Goal: Task Accomplishment & Management: Use online tool/utility

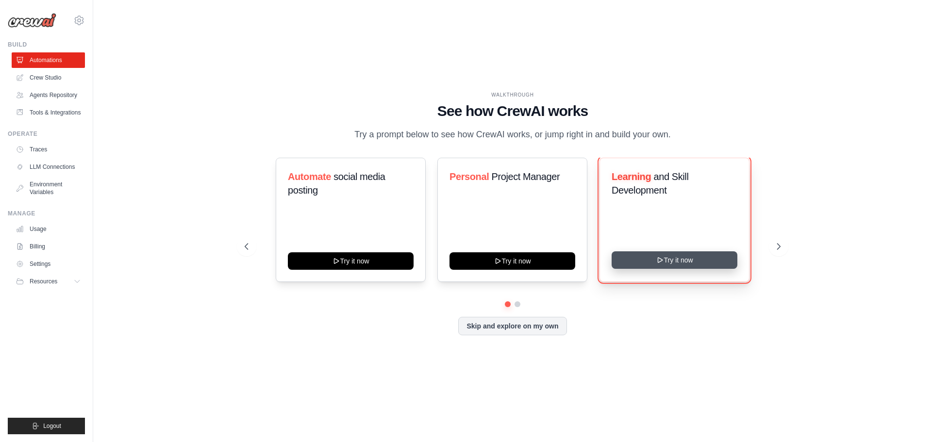
click at [674, 259] on button "Try it now" at bounding box center [675, 259] width 126 height 17
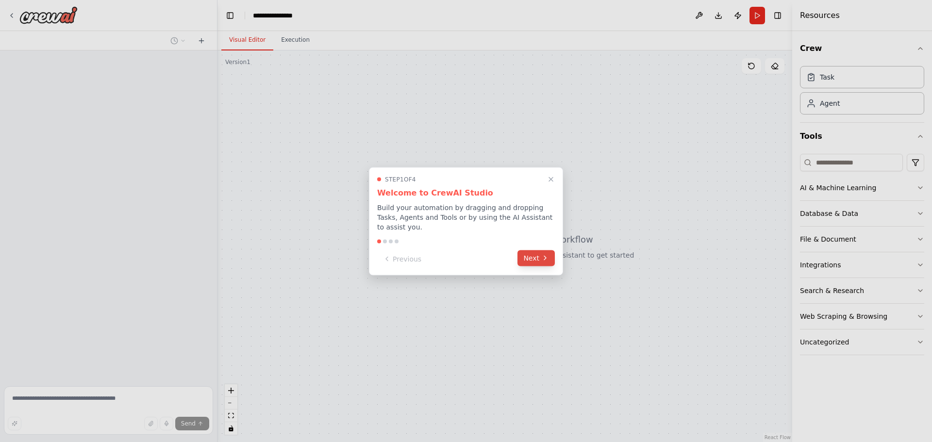
click at [548, 258] on button "Next" at bounding box center [535, 258] width 37 height 16
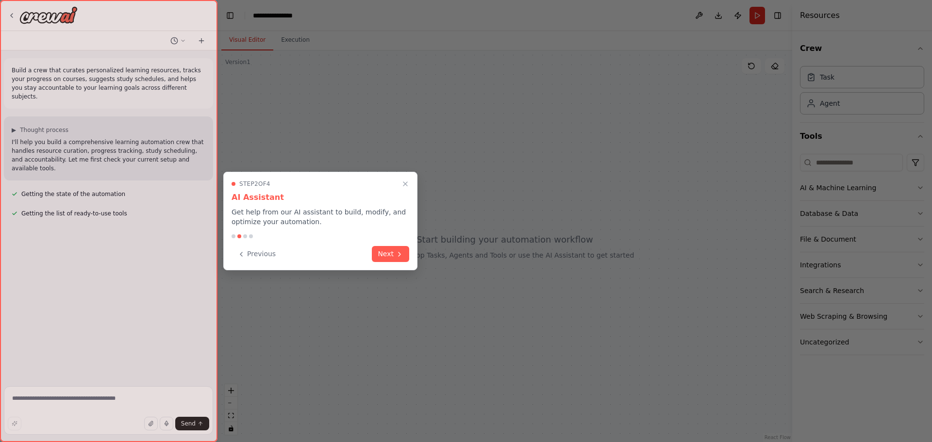
click at [382, 259] on button "Next" at bounding box center [390, 254] width 37 height 16
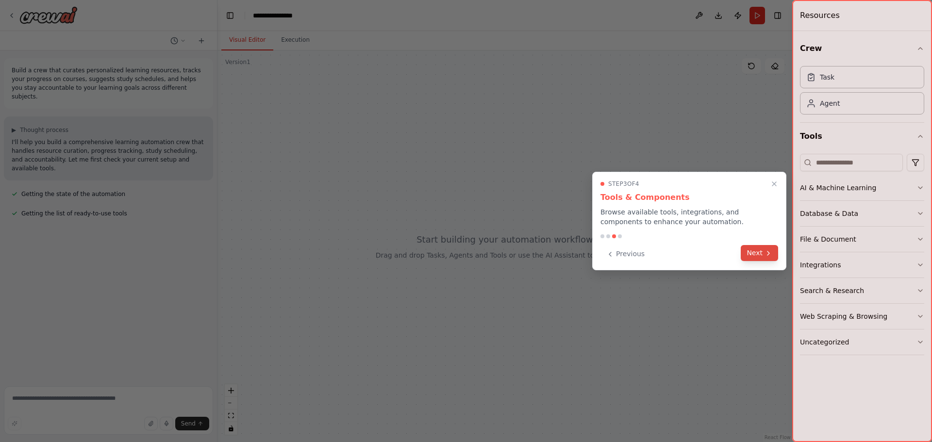
click at [759, 259] on button "Next" at bounding box center [759, 253] width 37 height 16
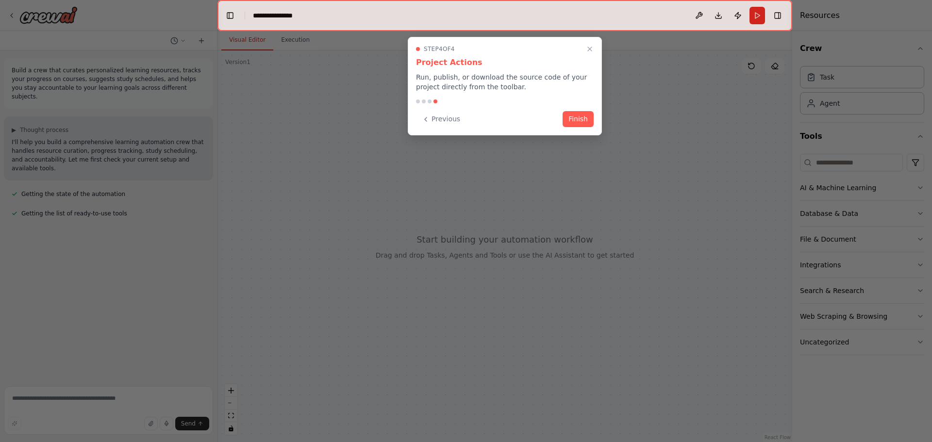
click at [601, 117] on div "Step 4 of 4 Project Actions Run, publish, or download the source code of your p…" at bounding box center [505, 86] width 194 height 99
click at [581, 120] on button "Finish" at bounding box center [578, 118] width 31 height 16
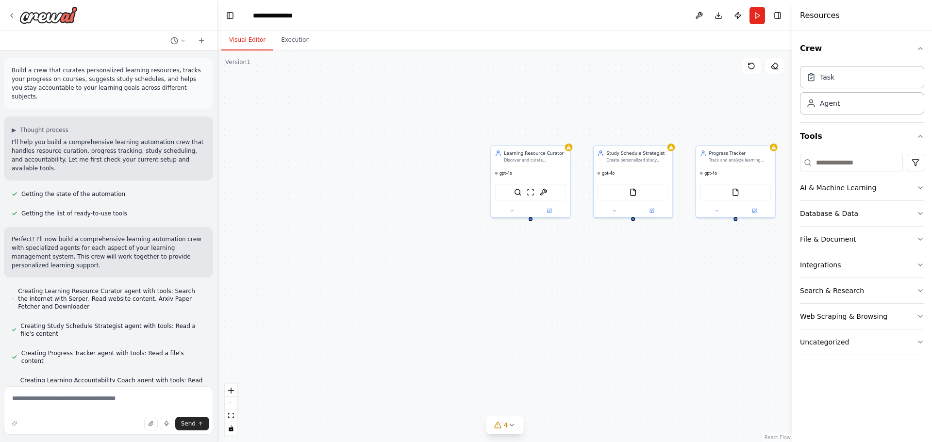
click at [631, 226] on div "Learning Resource Curator Discover and curate personalized learning resources f…" at bounding box center [504, 246] width 575 height 392
click at [631, 220] on div at bounding box center [633, 218] width 4 height 4
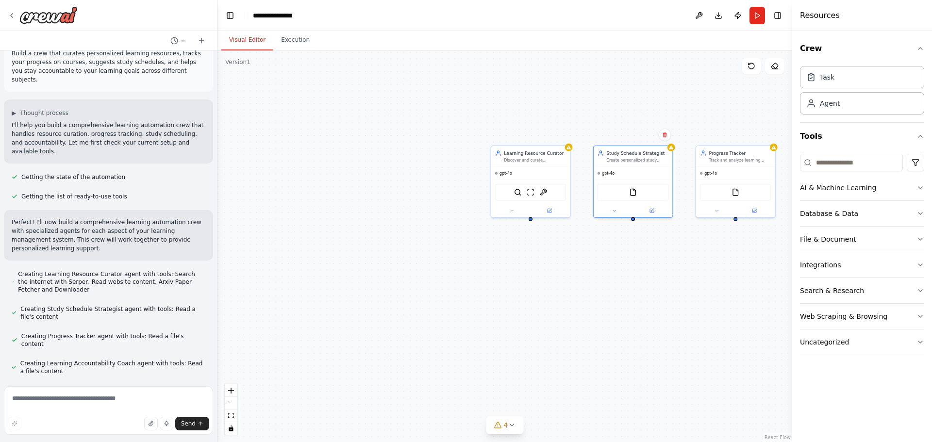
scroll to position [36, 0]
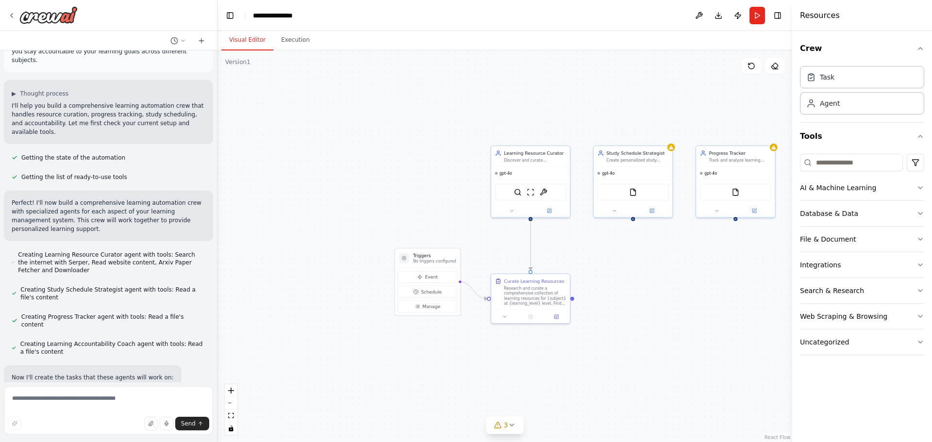
click at [634, 225] on div ".deletable-edge-delete-btn { width: 20px; height: 20px; border: 0px solid #ffff…" at bounding box center [504, 246] width 575 height 392
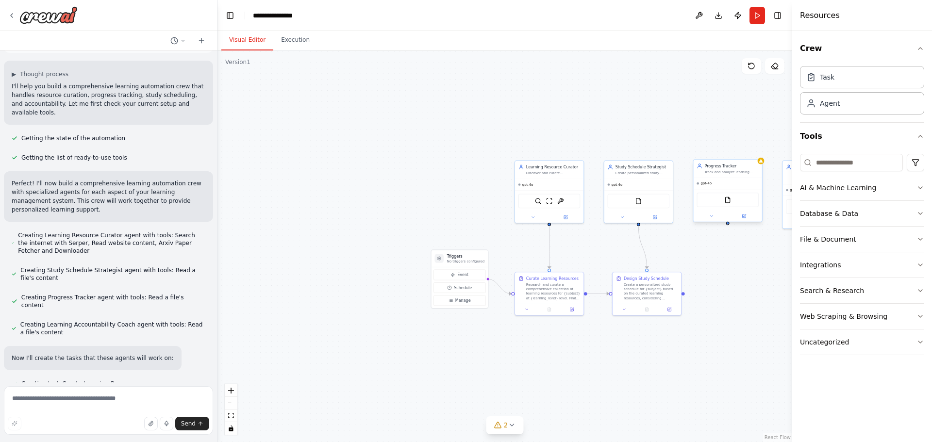
click at [727, 223] on div at bounding box center [727, 223] width 3 height 3
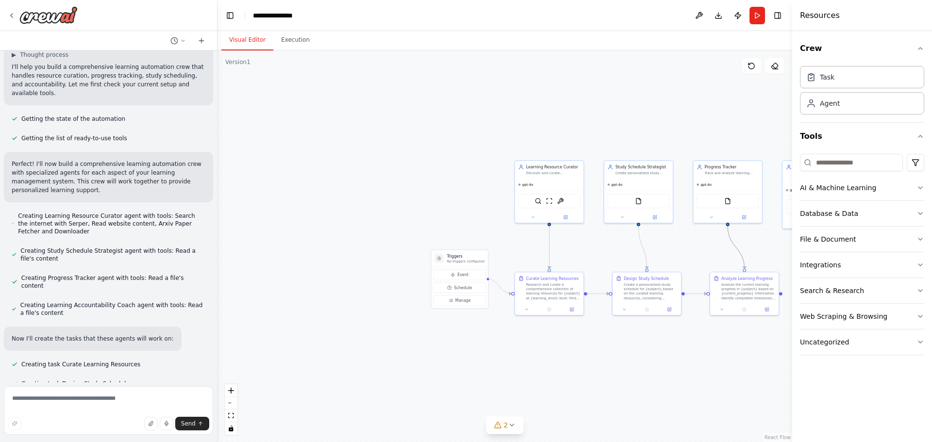
click at [728, 229] on circle "Edge from 1470f3bc-4a27-46c7-942b-869c0a7c35b5 to f33296b2-6d1b-4e39-9c47-f0517…" at bounding box center [727, 228] width 5 height 5
click at [725, 229] on div ".deletable-edge-delete-btn { width: 20px; height: 20px; border: 0px solid #ffff…" at bounding box center [504, 246] width 575 height 392
click at [743, 272] on div "Analyze Learning Progress Analyze the current learning progress in {subject} ba…" at bounding box center [744, 286] width 68 height 31
click at [743, 270] on div at bounding box center [744, 269] width 3 height 3
click at [725, 226] on div ".deletable-edge-delete-btn { width: 20px; height: 20px; border: 0px solid #ffff…" at bounding box center [504, 246] width 575 height 392
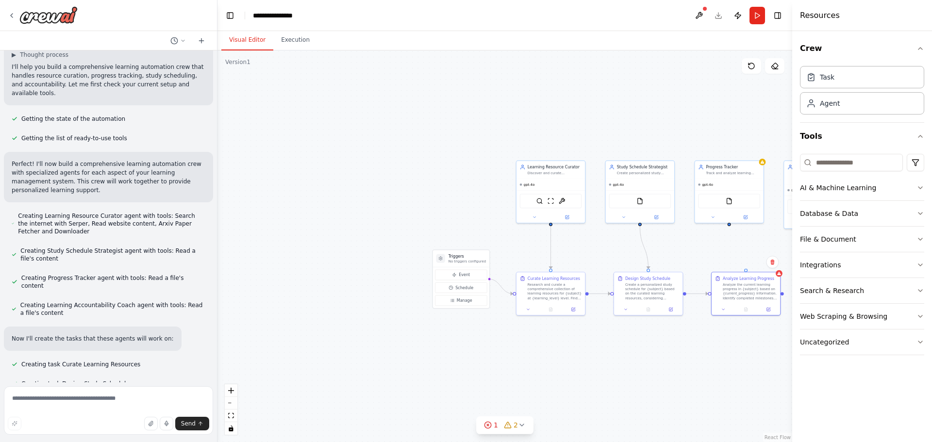
scroll to position [95, 0]
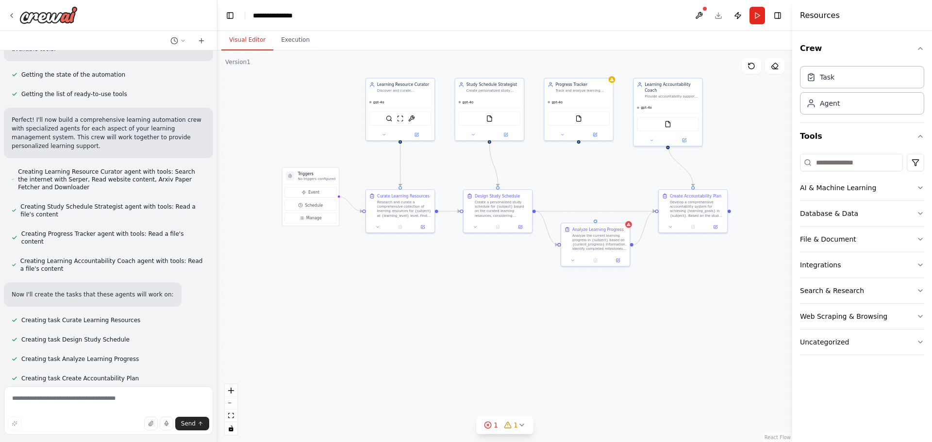
drag, startPoint x: 728, startPoint y: 227, endPoint x: 578, endPoint y: 144, distance: 171.6
click at [578, 144] on div ".deletable-edge-delete-btn { width: 20px; height: 20px; border: 0px solid #ffff…" at bounding box center [504, 246] width 575 height 392
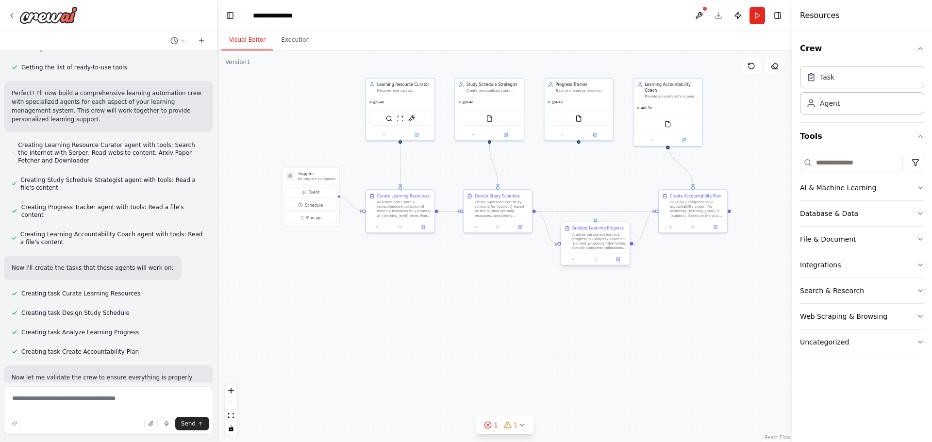
scroll to position [155, 0]
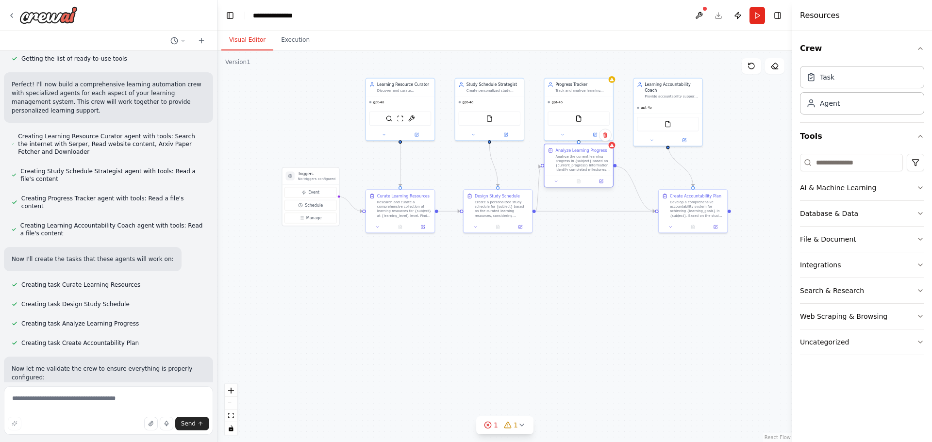
drag, startPoint x: 595, startPoint y: 224, endPoint x: 580, endPoint y: 144, distance: 82.1
click at [580, 144] on div "Analyze Learning Progress Analyze the current learning progress in {subject} ba…" at bounding box center [579, 166] width 70 height 44
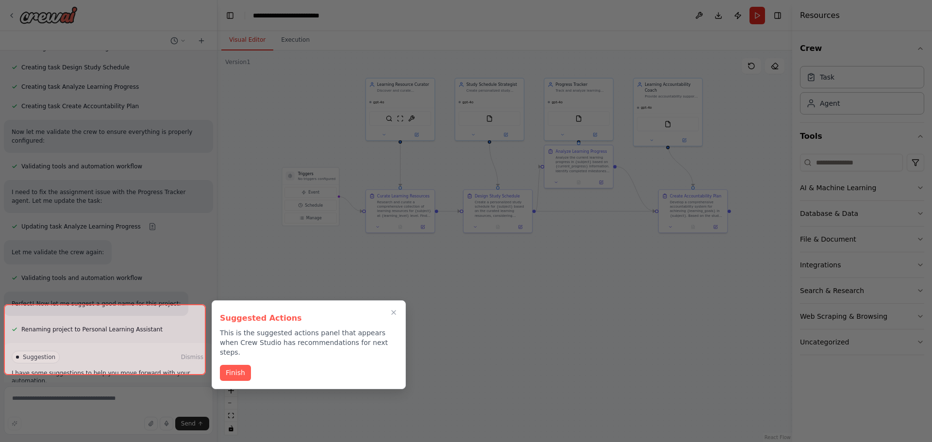
scroll to position [397, 0]
click at [235, 364] on button "Finish" at bounding box center [235, 372] width 31 height 16
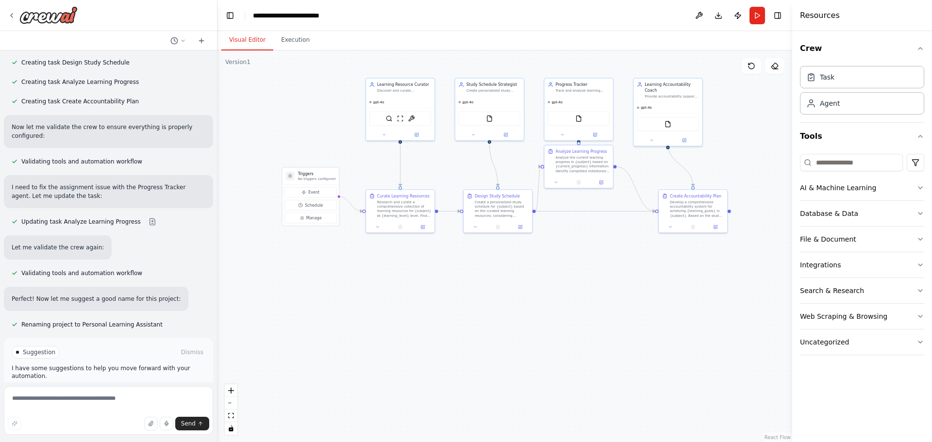
click at [133, 386] on button "Run Automation" at bounding box center [109, 394] width 194 height 16
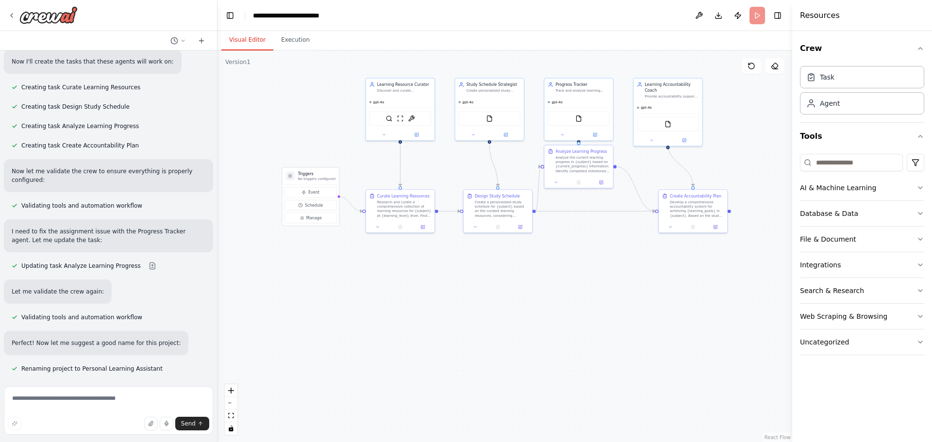
scroll to position [318, 0]
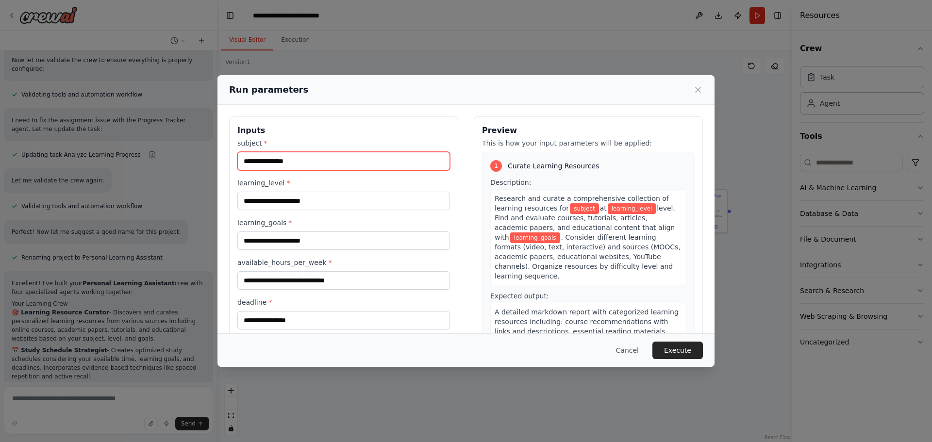
click at [312, 160] on input "subject *" at bounding box center [343, 161] width 213 height 18
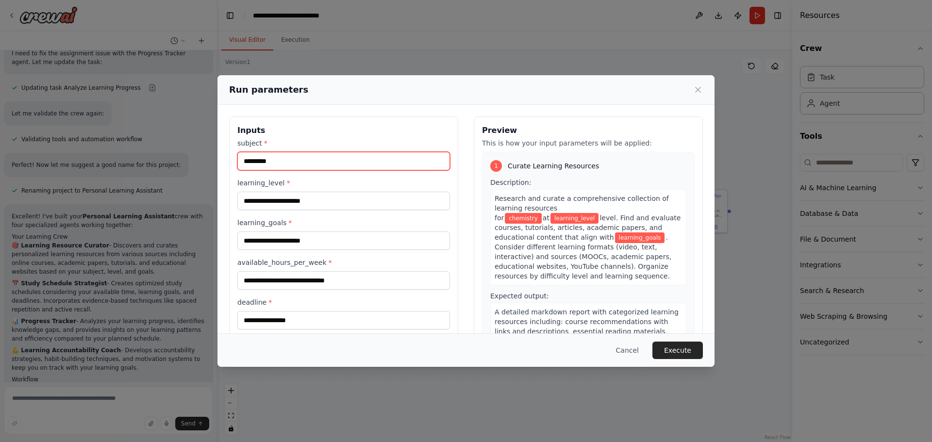
type input "*********"
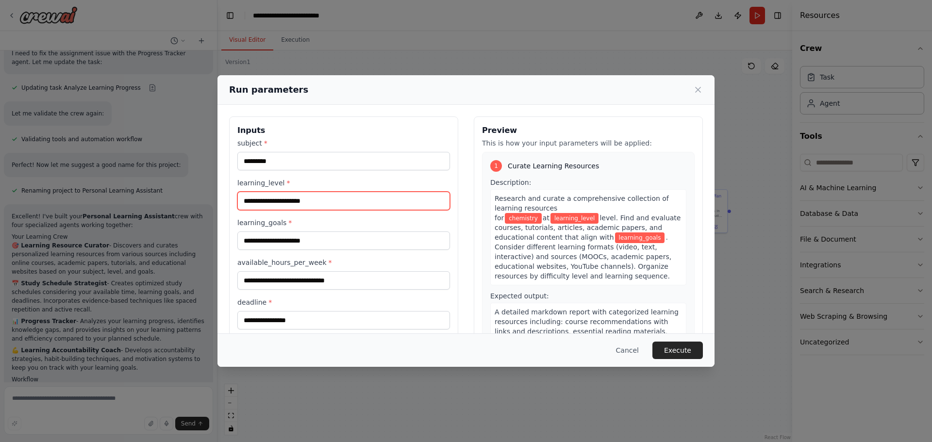
click at [326, 200] on input "learning_level *" at bounding box center [343, 201] width 213 height 18
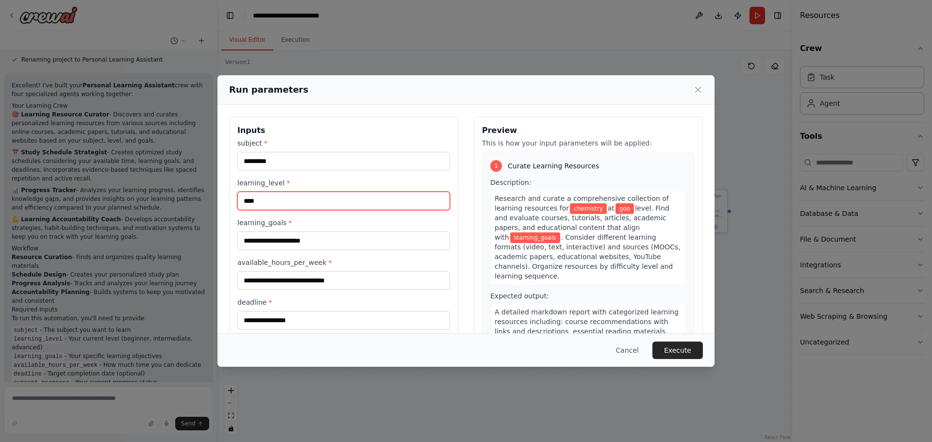
scroll to position [670, 0]
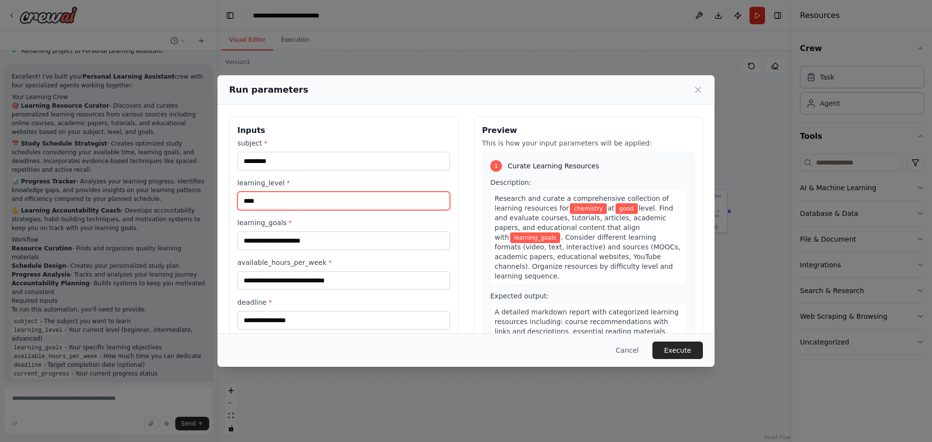
type input "****"
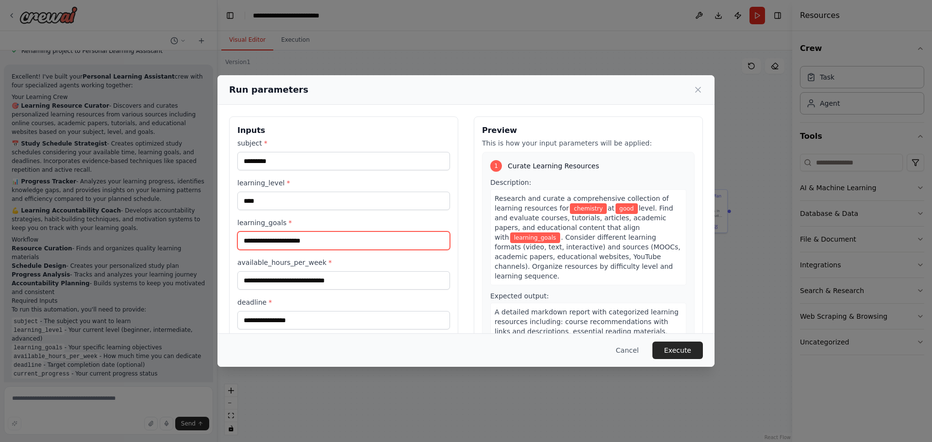
drag, startPoint x: 289, startPoint y: 232, endPoint x: 289, endPoint y: 246, distance: 14.1
click at [289, 238] on input "learning_goals *" at bounding box center [343, 241] width 213 height 18
type input "******"
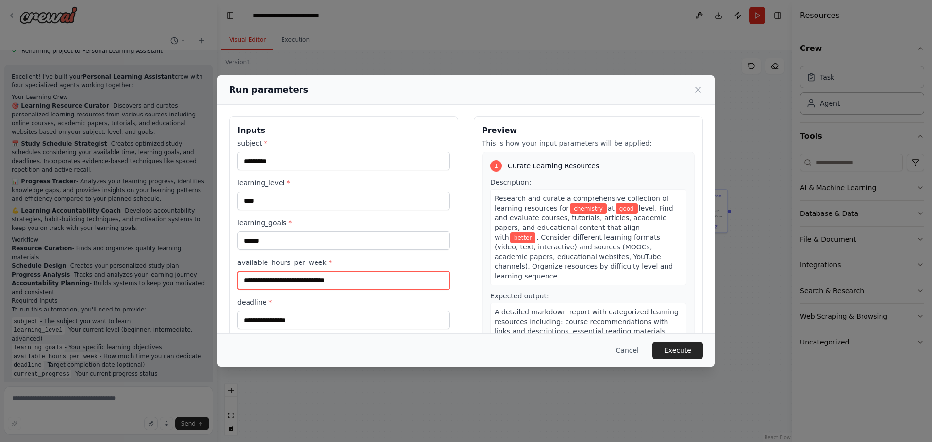
drag, startPoint x: 309, startPoint y: 272, endPoint x: 307, endPoint y: 280, distance: 8.0
click at [307, 274] on input "available_hours_per_week *" at bounding box center [343, 280] width 213 height 18
click at [305, 284] on input "available_hours_per_week *" at bounding box center [343, 280] width 213 height 18
type input "***"
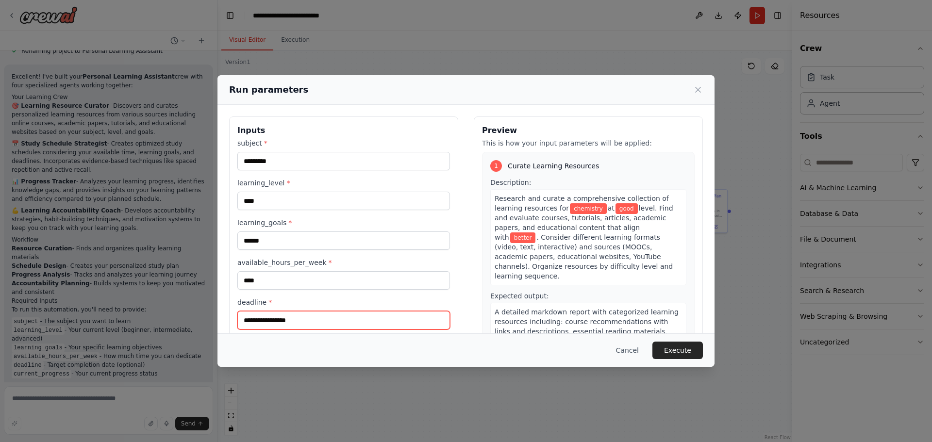
click at [289, 318] on input "deadline *" at bounding box center [343, 320] width 213 height 18
type input "********"
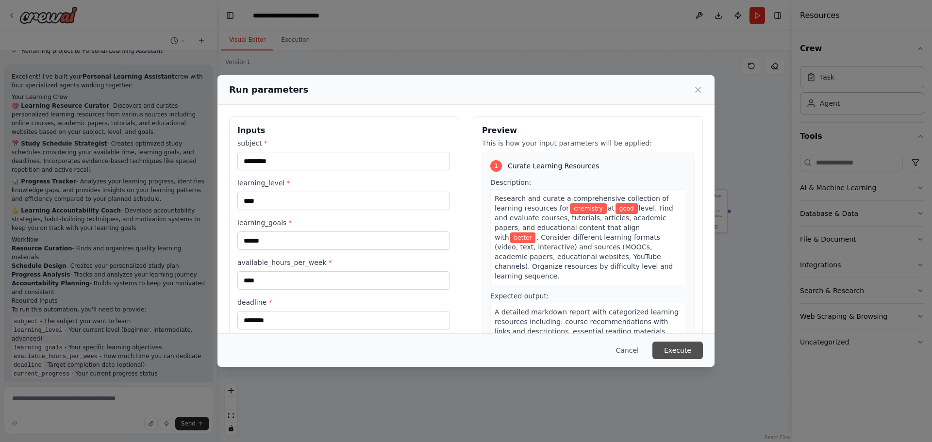
click at [681, 351] on button "Execute" at bounding box center [677, 350] width 50 height 17
click at [699, 89] on icon at bounding box center [698, 90] width 10 height 10
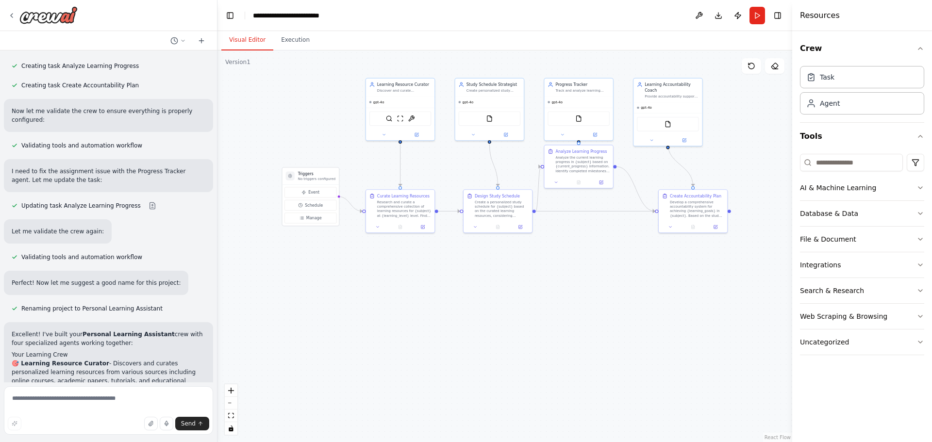
scroll to position [282, 0]
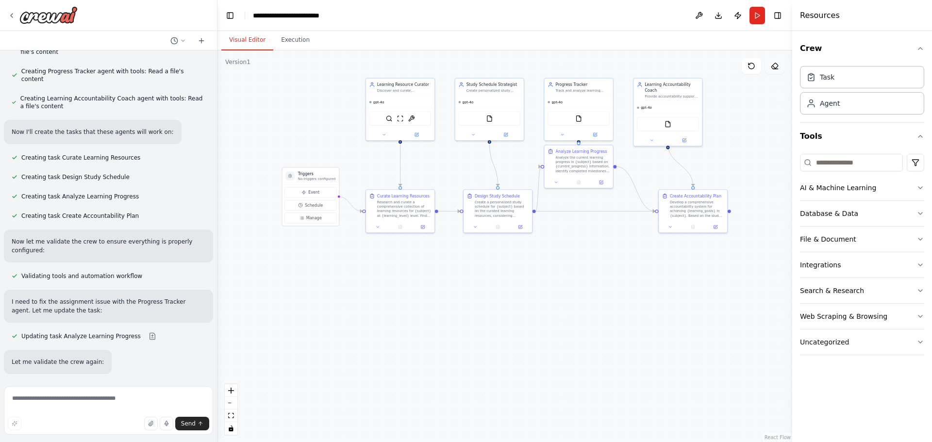
click at [781, 66] on button at bounding box center [774, 66] width 19 height 16
click at [777, 66] on icon at bounding box center [775, 66] width 8 height 8
click at [474, 144] on div ".deletable-edge-delete-btn { width: 20px; height: 20px; border: 0px solid #ffff…" at bounding box center [504, 246] width 575 height 392
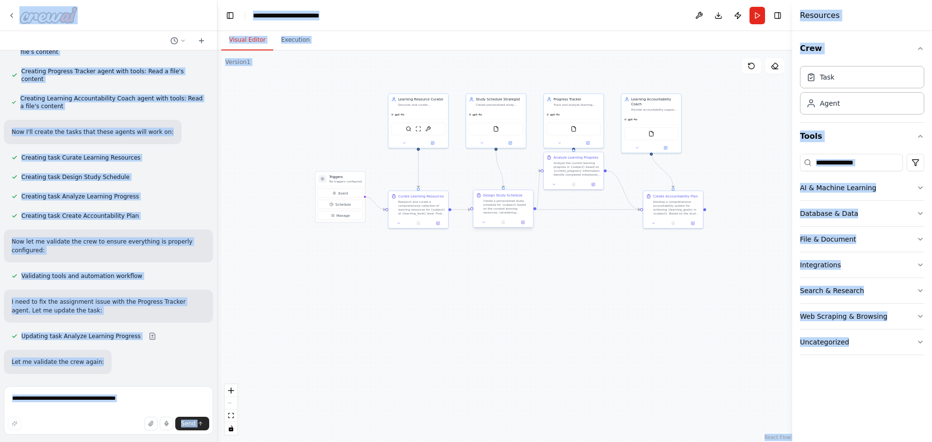
click at [527, 196] on div "Design Study Schedule" at bounding box center [506, 195] width 47 height 5
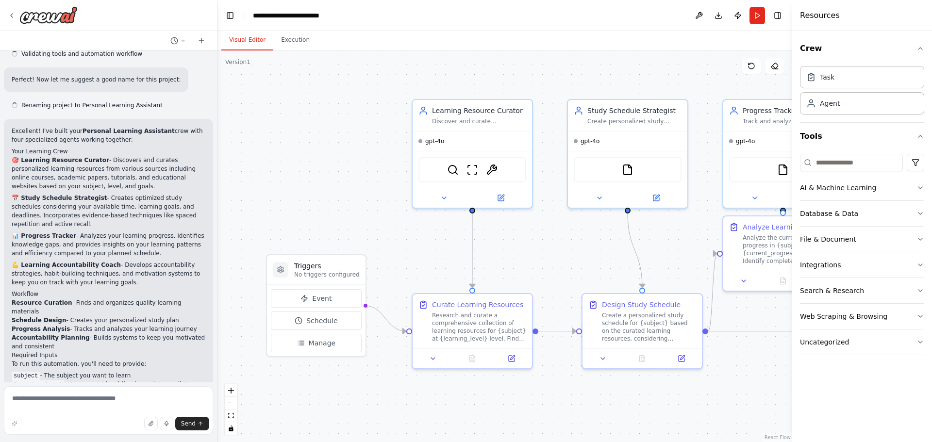
scroll to position [670, 0]
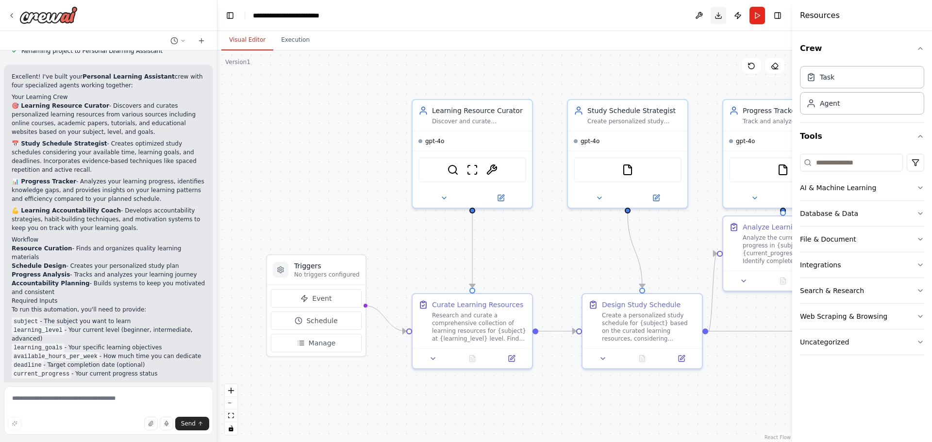
click at [716, 17] on button "Download" at bounding box center [719, 15] width 16 height 17
click at [34, 15] on img at bounding box center [48, 14] width 58 height 17
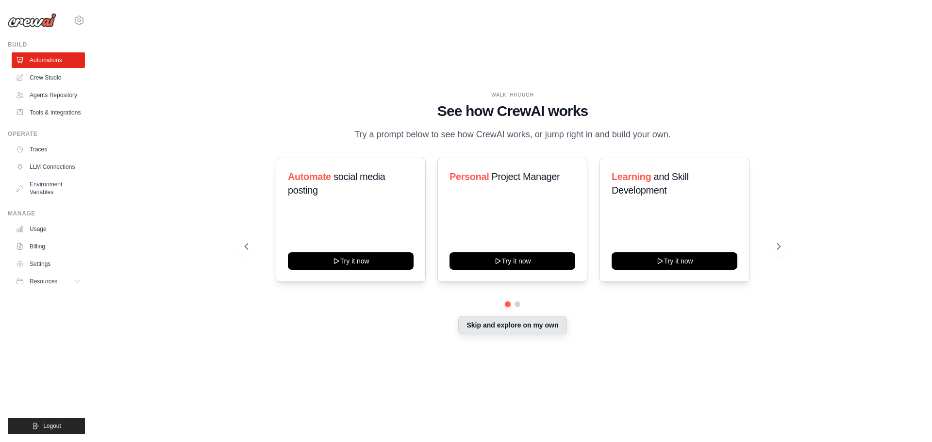
click at [507, 326] on button "Skip and explore on my own" at bounding box center [512, 325] width 108 height 18
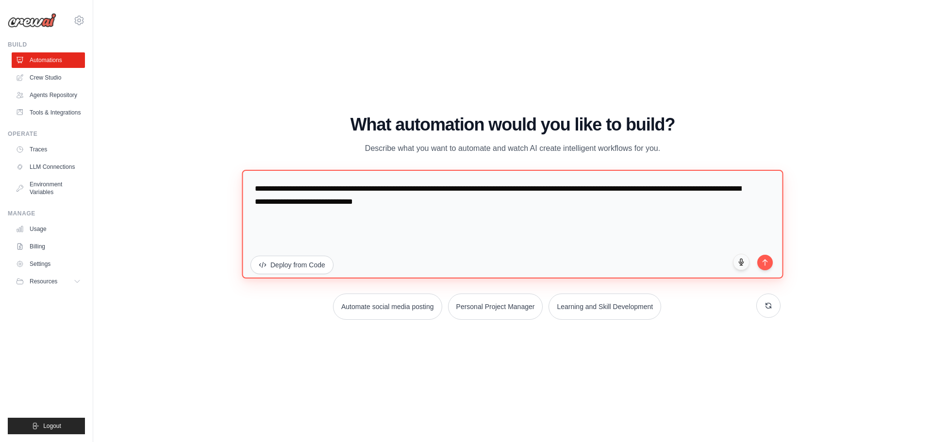
click at [488, 207] on textarea "**********" at bounding box center [512, 223] width 541 height 109
drag, startPoint x: 488, startPoint y: 207, endPoint x: 234, endPoint y: 177, distance: 255.1
click at [234, 177] on div "WALKTHROUGH See how CrewAI works Try a prompt below to see how CrewAI works, or…" at bounding box center [512, 221] width 559 height 213
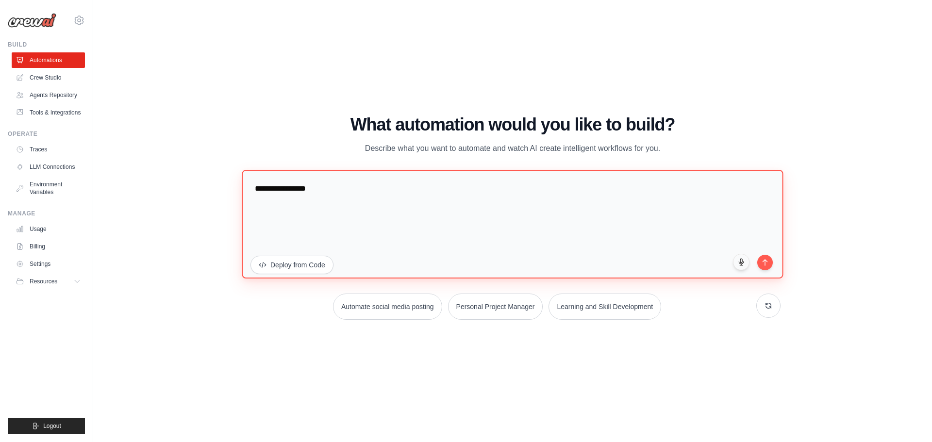
click at [278, 184] on textarea "**********" at bounding box center [512, 223] width 541 height 109
click at [335, 195] on textarea "**********" at bounding box center [512, 223] width 541 height 109
click at [279, 190] on textarea "**********" at bounding box center [512, 223] width 541 height 109
click at [375, 190] on textarea "**********" at bounding box center [512, 223] width 541 height 109
type textarea "**********"
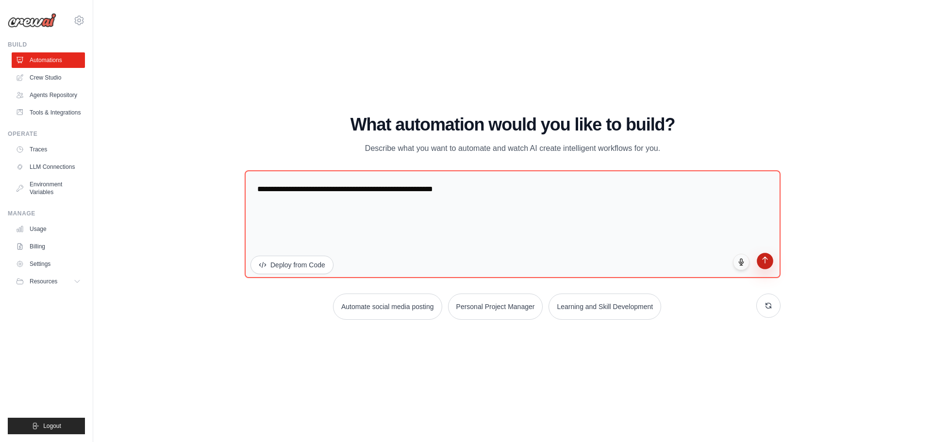
click at [768, 268] on button "submit" at bounding box center [765, 261] width 17 height 17
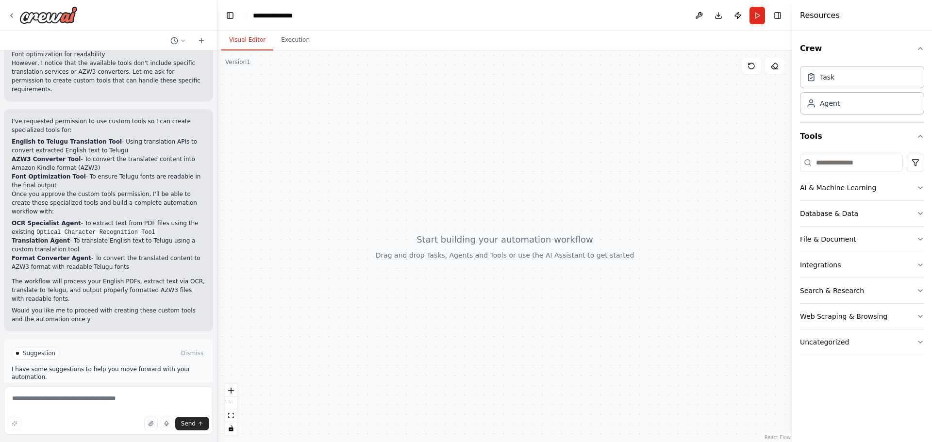
scroll to position [414, 0]
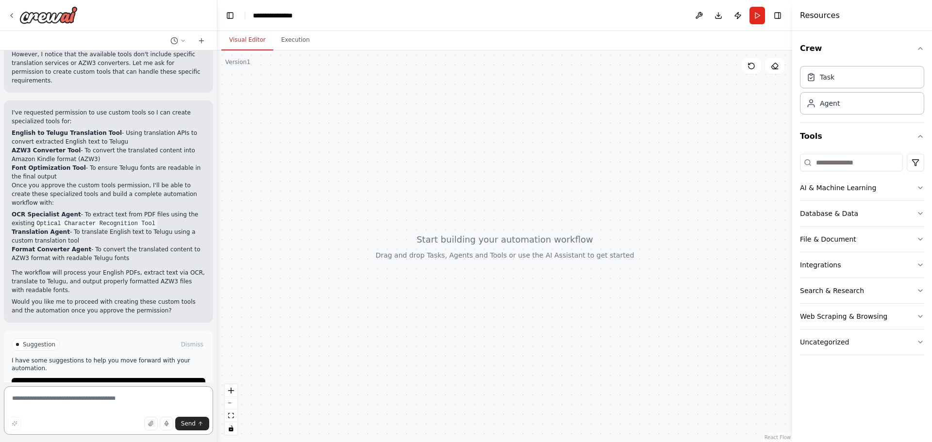
click at [71, 391] on textarea at bounding box center [108, 410] width 209 height 49
type textarea "*"
click at [32, 401] on textarea "**********" at bounding box center [108, 410] width 209 height 49
click at [115, 401] on textarea "**********" at bounding box center [108, 410] width 209 height 49
click at [112, 399] on textarea "**********" at bounding box center [108, 410] width 209 height 49
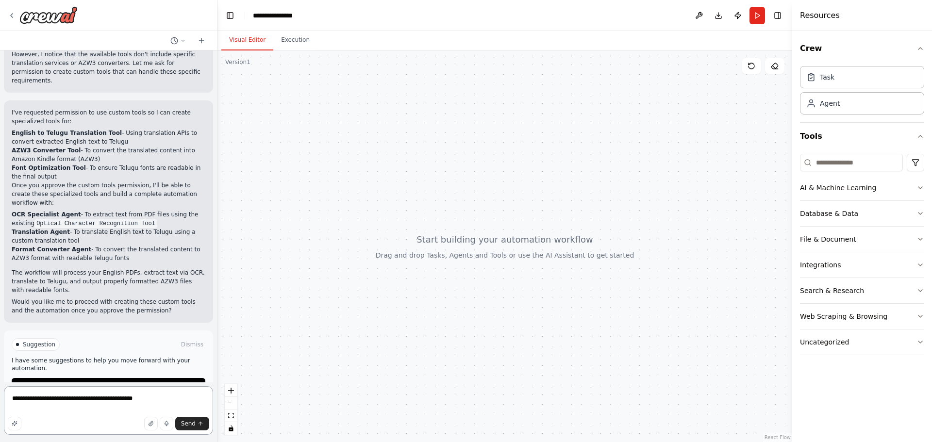
click at [153, 399] on textarea "**********" at bounding box center [108, 410] width 209 height 49
type textarea "**********"
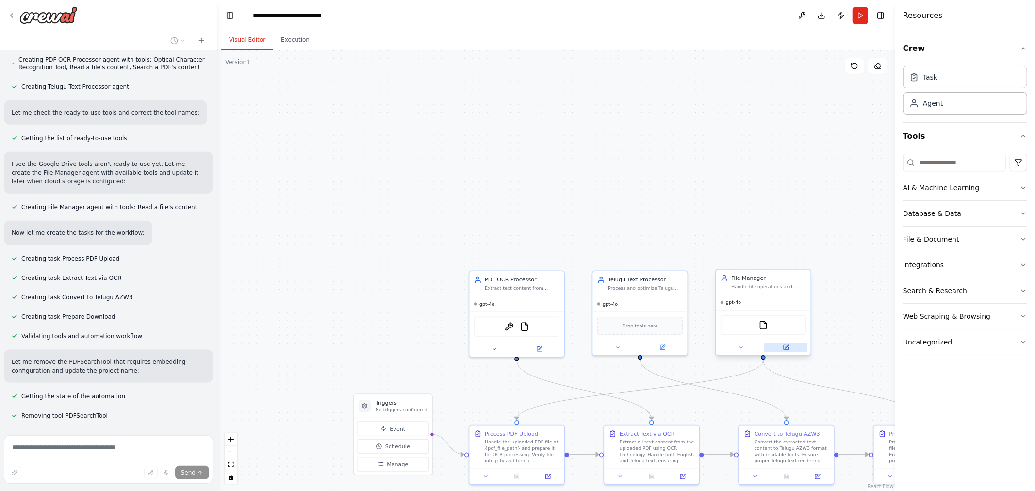
scroll to position [914, 0]
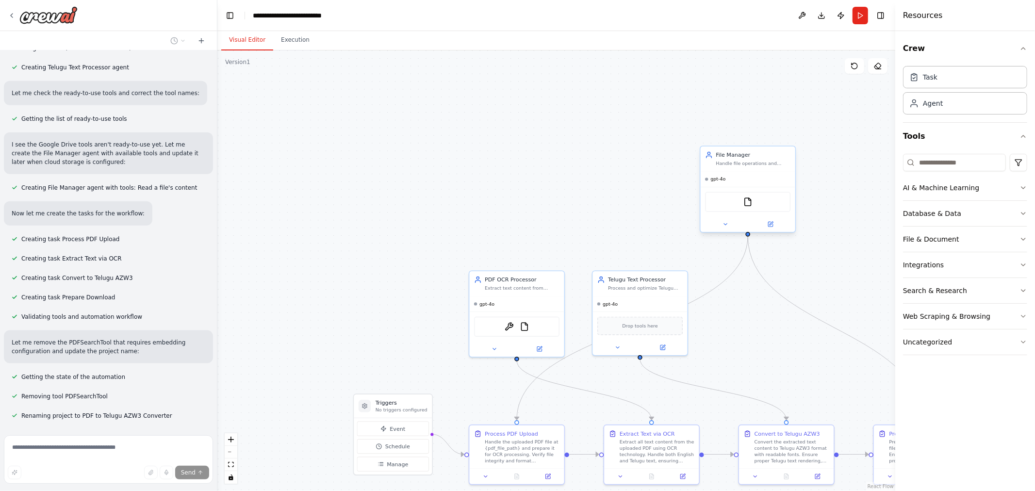
drag, startPoint x: 803, startPoint y: 351, endPoint x: 792, endPoint y: 230, distance: 121.9
click at [792, 230] on div at bounding box center [748, 224] width 95 height 16
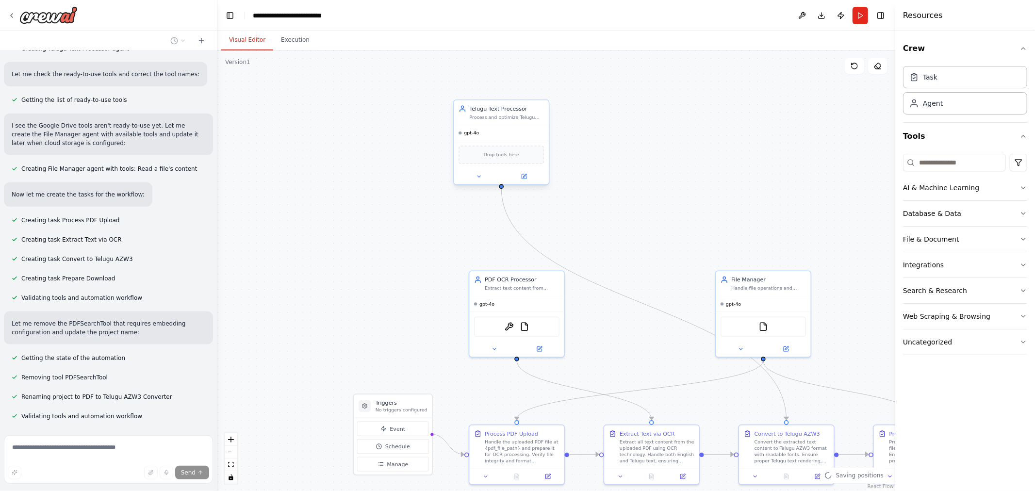
drag, startPoint x: 626, startPoint y: 319, endPoint x: 494, endPoint y: 168, distance: 200.9
click at [492, 153] on span "Drop tools here" at bounding box center [501, 155] width 35 height 8
drag, startPoint x: 501, startPoint y: 304, endPoint x: 357, endPoint y: 159, distance: 204.6
click at [357, 159] on div "OCRTool FileReadTool" at bounding box center [362, 171] width 95 height 30
drag, startPoint x: 763, startPoint y: 321, endPoint x: 496, endPoint y: 159, distance: 312.6
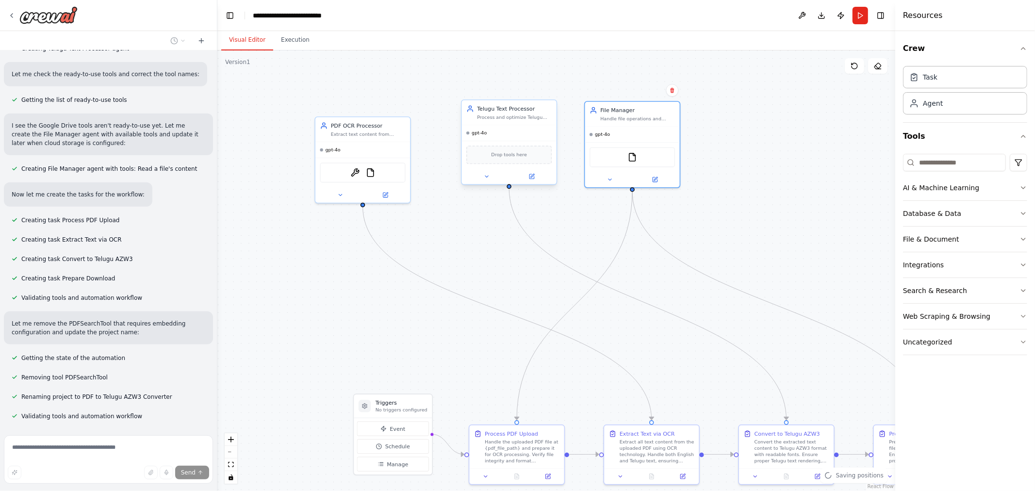
click at [630, 149] on div "FileReadTool" at bounding box center [632, 157] width 85 height 20
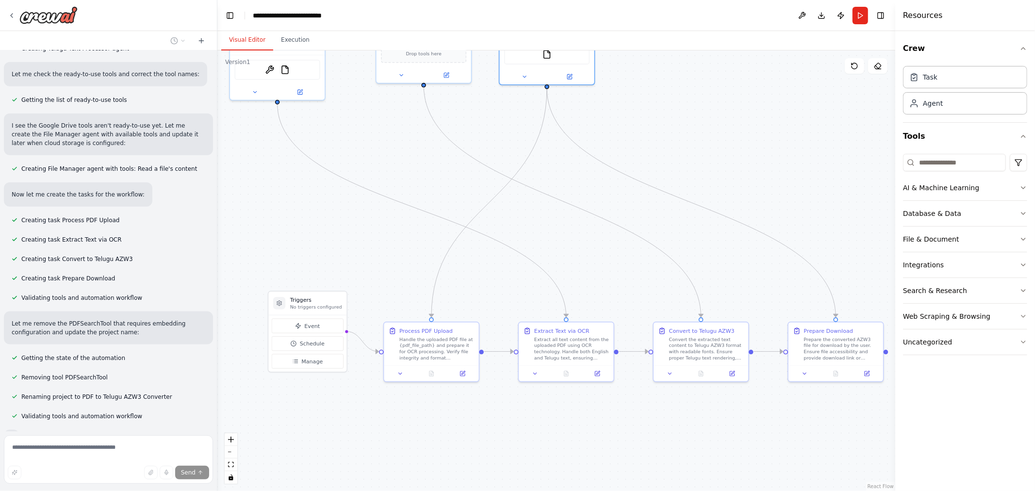
scroll to position [957, 0]
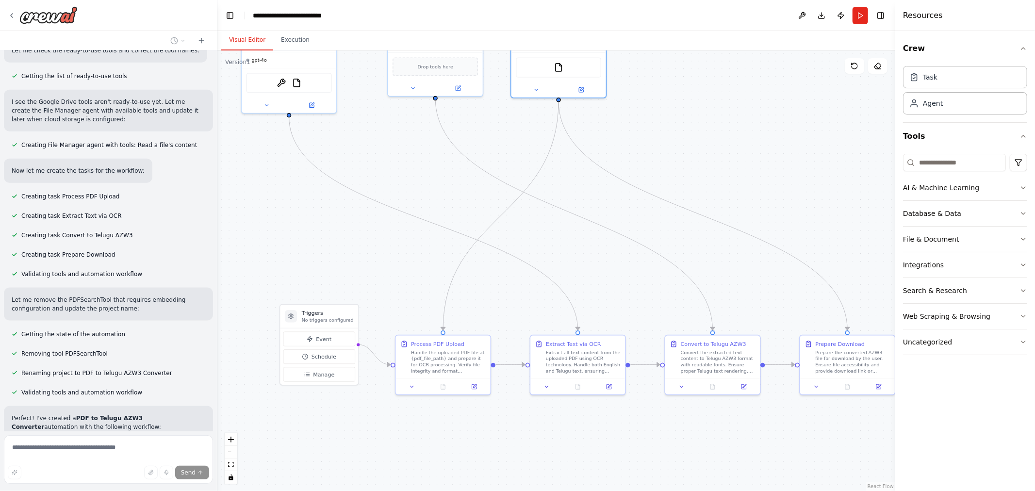
drag, startPoint x: 460, startPoint y: 157, endPoint x: 386, endPoint y: 67, distance: 116.2
click at [386, 67] on div ".deletable-edge-delete-btn { width: 20px; height: 20px; border: 0px solid #ffff…" at bounding box center [556, 270] width 678 height 441
drag, startPoint x: 573, startPoint y: 372, endPoint x: 568, endPoint y: 365, distance: 8.8
click at [568, 365] on div "Extract all text content from the uploaded PDF using OCR technology. Handle bot…" at bounding box center [579, 352] width 75 height 25
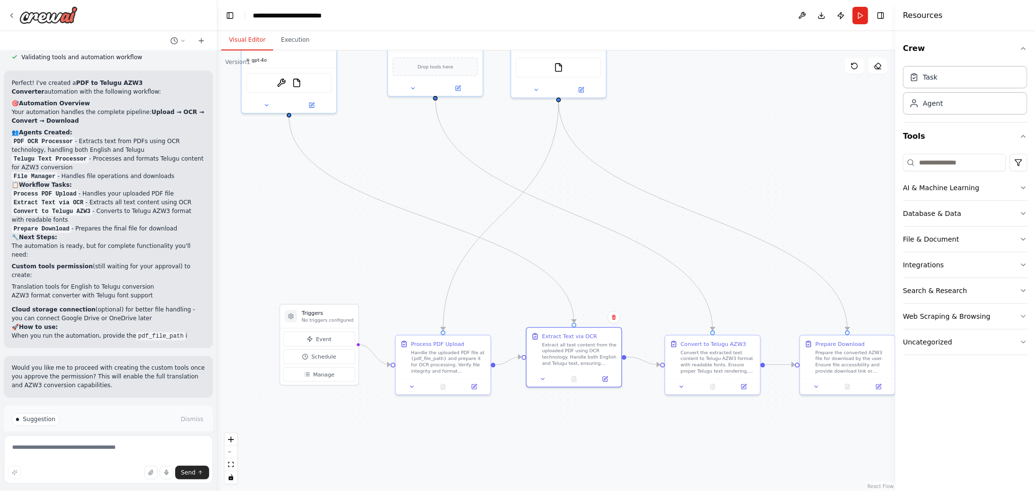
click at [100, 414] on div "Suggestion Dismiss I have some suggestions to help you move forward with your a…" at bounding box center [109, 441] width 194 height 55
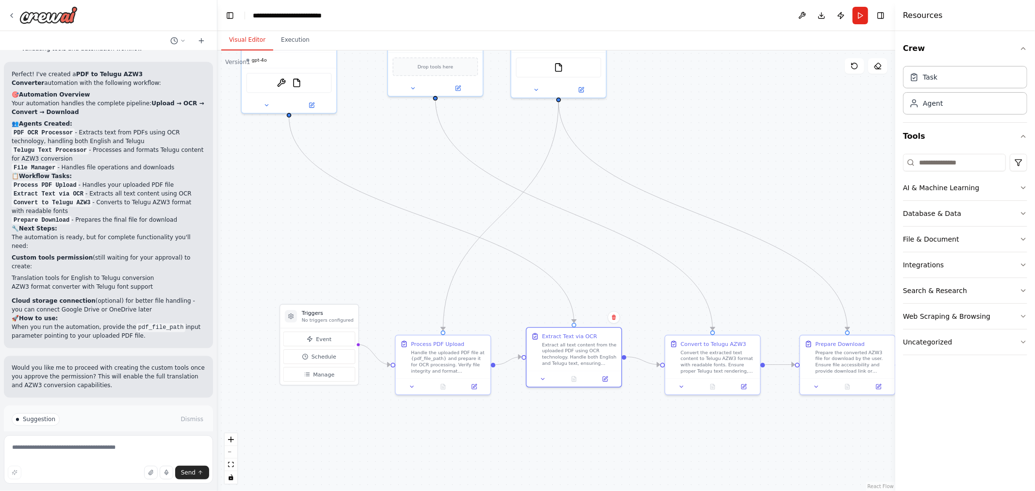
click at [108, 442] on span "Run Automation" at bounding box center [112, 461] width 47 height 8
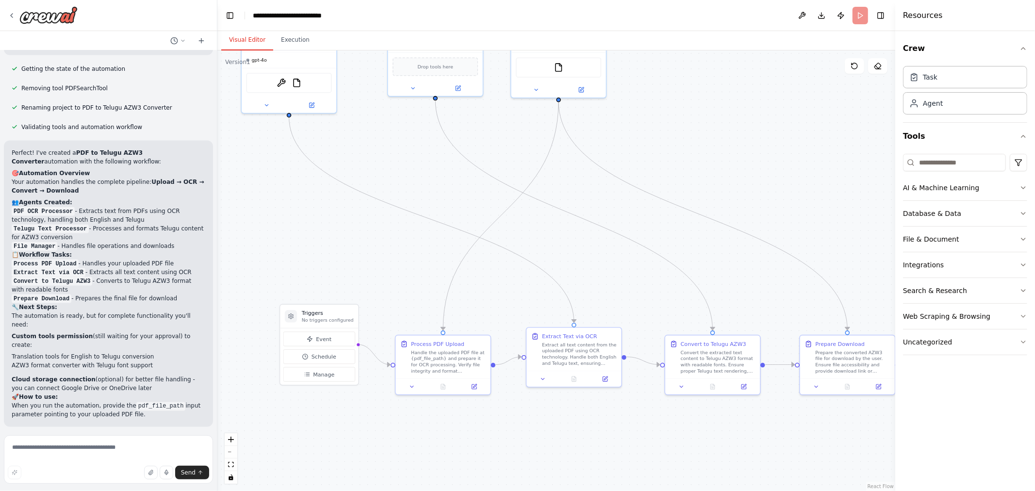
scroll to position [1222, 0]
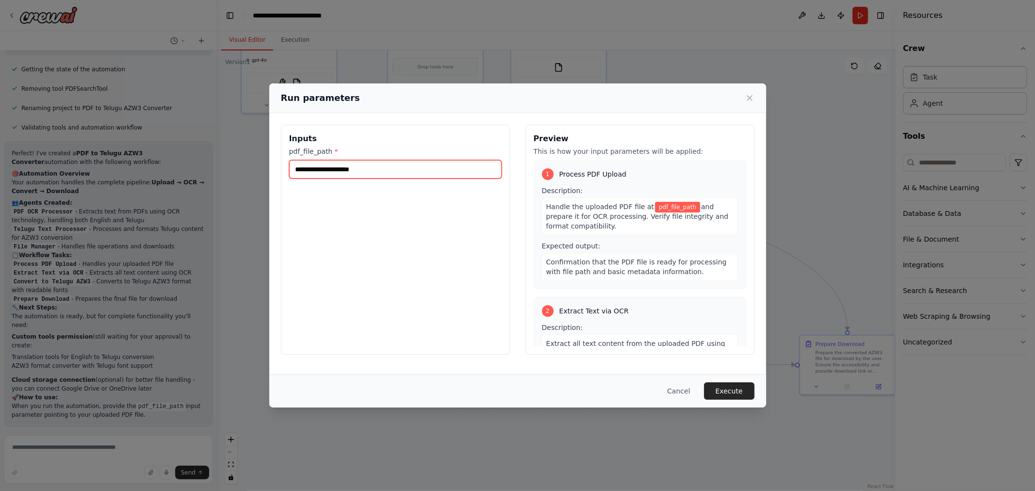
click at [364, 160] on input "pdf_file_path *" at bounding box center [395, 169] width 213 height 18
click at [728, 384] on button "Execute" at bounding box center [729, 390] width 50 height 17
click at [358, 168] on input "pdf_file_path *" at bounding box center [395, 169] width 213 height 18
click at [311, 169] on input "pdf_file_path *" at bounding box center [395, 169] width 213 height 18
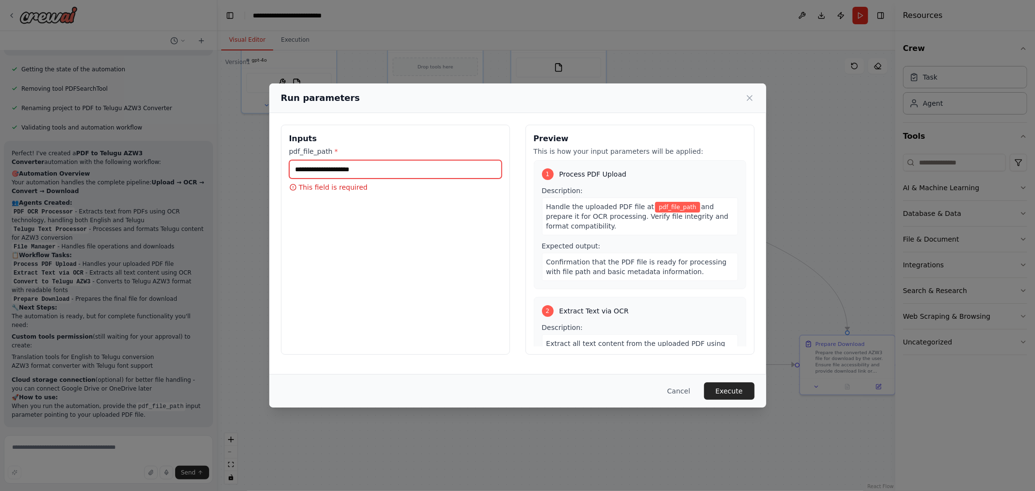
click at [311, 169] on input "pdf_file_path *" at bounding box center [395, 169] width 213 height 18
click at [293, 188] on icon at bounding box center [293, 187] width 6 height 6
click at [318, 186] on p "This field is required" at bounding box center [395, 188] width 213 height 10
drag, startPoint x: 327, startPoint y: 179, endPoint x: 344, endPoint y: 166, distance: 20.9
click at [330, 177] on div "pdf_file_path * This field is required" at bounding box center [395, 170] width 213 height 46
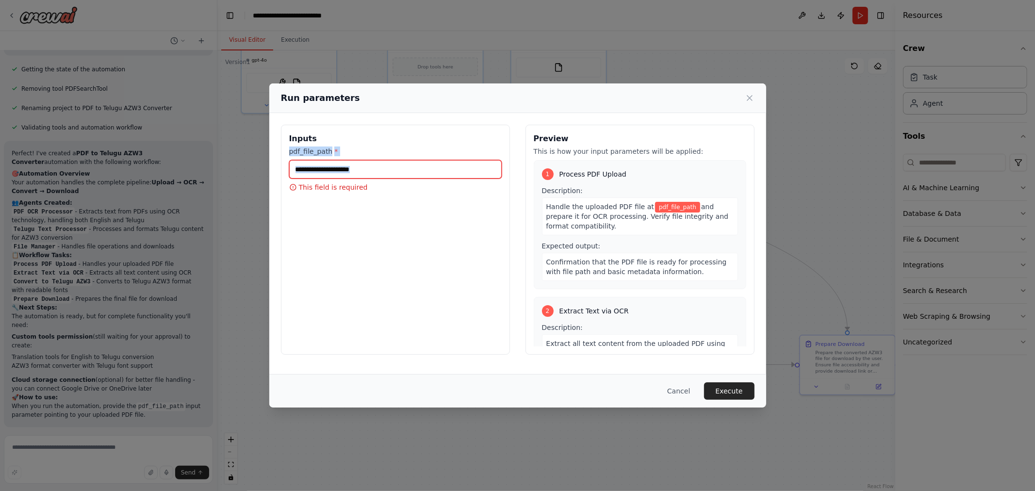
click at [345, 165] on input "pdf_file_path *" at bounding box center [395, 169] width 213 height 18
click at [393, 168] on input "pdf_file_path *" at bounding box center [395, 169] width 213 height 18
click at [395, 167] on input "pdf_file_path *" at bounding box center [395, 169] width 213 height 18
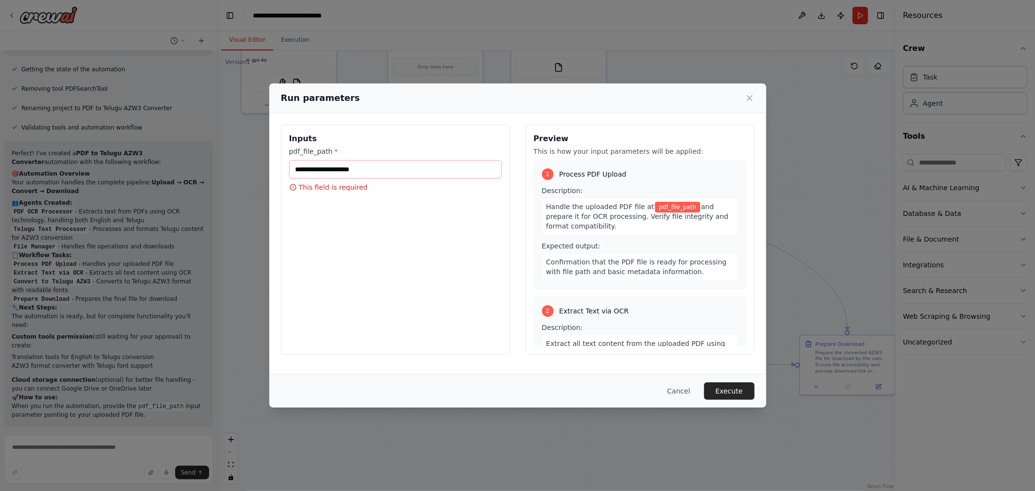
click at [324, 152] on label "pdf_file_path *" at bounding box center [395, 152] width 213 height 10
click at [324, 160] on input "pdf_file_path *" at bounding box center [395, 169] width 213 height 18
click at [725, 387] on button "Execute" at bounding box center [729, 390] width 50 height 17
click at [712, 391] on button "Execute" at bounding box center [729, 390] width 50 height 17
click at [751, 99] on icon at bounding box center [749, 98] width 5 height 5
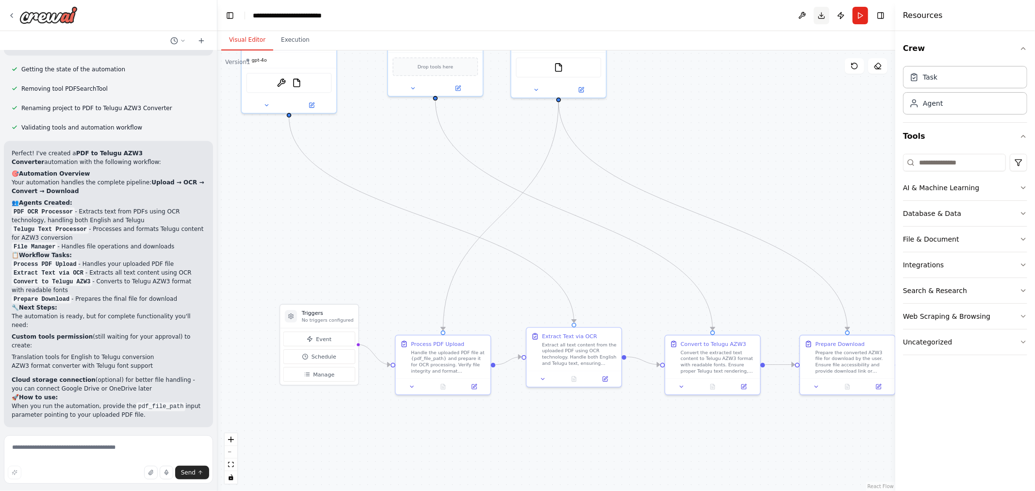
click at [823, 15] on button "Download" at bounding box center [822, 15] width 16 height 17
click at [56, 22] on img at bounding box center [48, 14] width 58 height 17
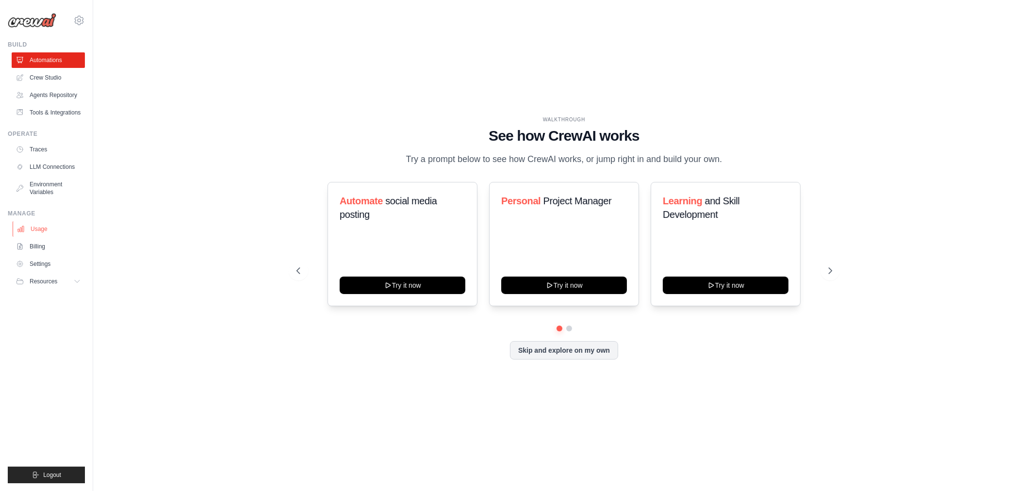
click at [39, 226] on link "Usage" at bounding box center [49, 229] width 73 height 16
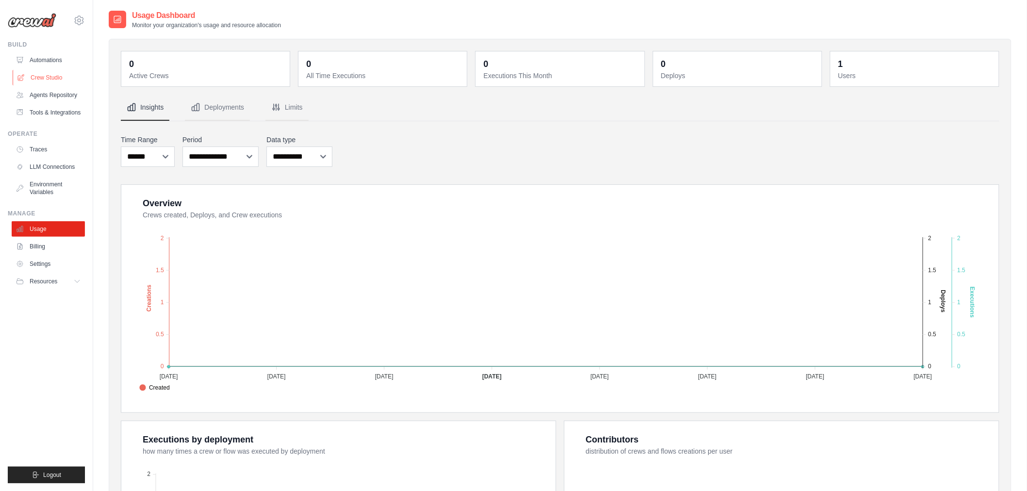
click at [35, 73] on link "Crew Studio" at bounding box center [49, 78] width 73 height 16
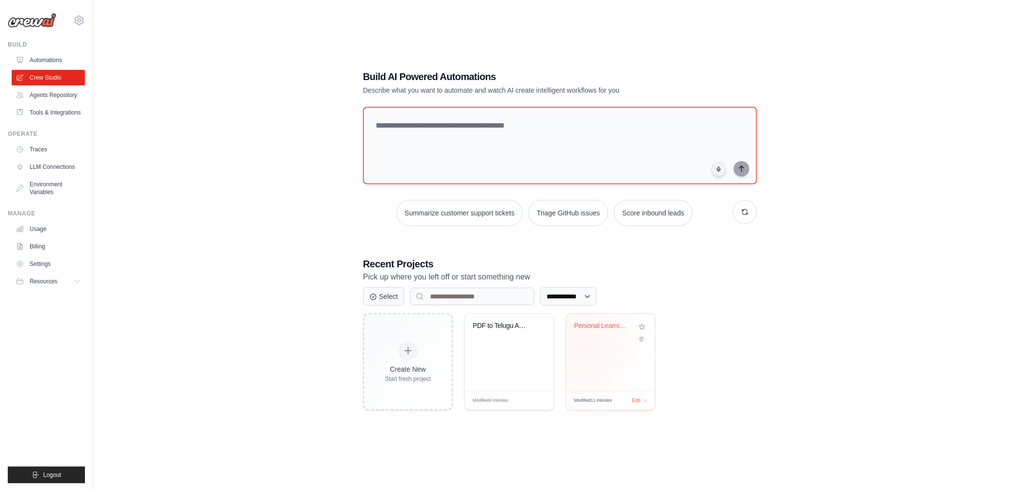
scroll to position [19, 0]
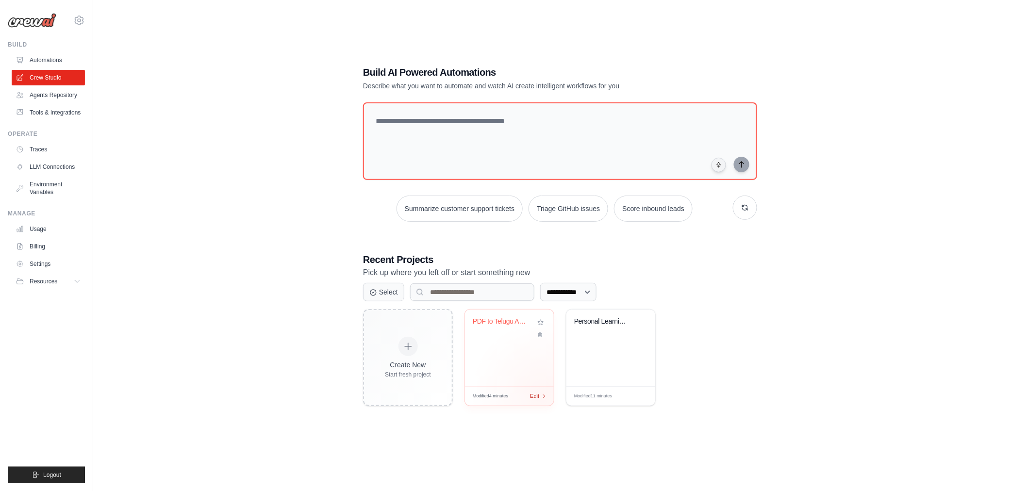
click at [544, 394] on icon at bounding box center [544, 396] width 5 height 5
click at [531, 390] on div "Modified 4 minutes Edit" at bounding box center [509, 395] width 89 height 19
click at [538, 336] on icon at bounding box center [540, 333] width 6 height 6
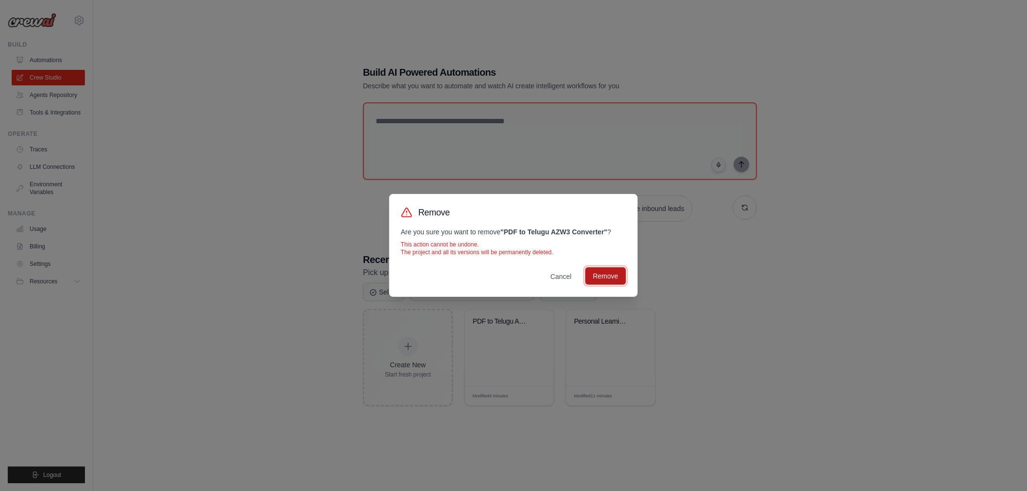
click at [601, 275] on button "Remove" at bounding box center [605, 275] width 41 height 17
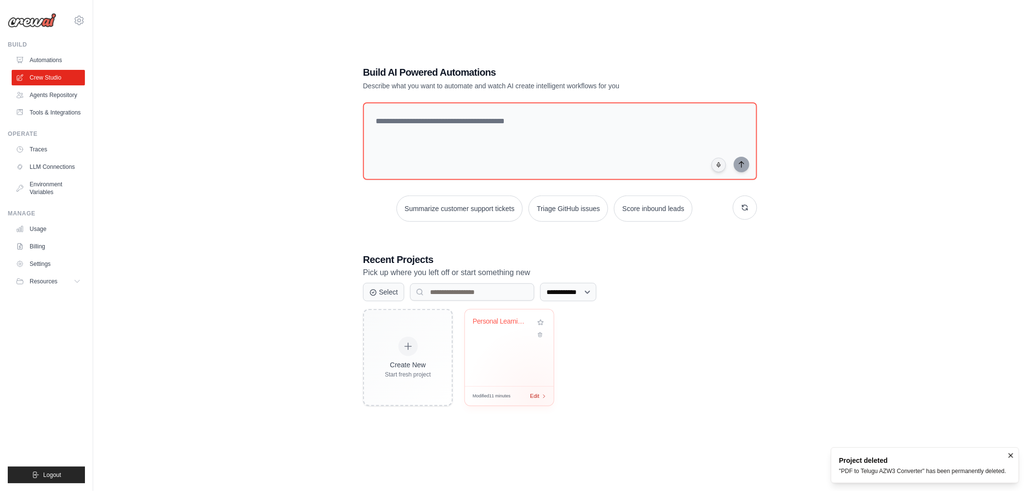
click at [536, 396] on span "Edit" at bounding box center [534, 396] width 9 height 8
click at [541, 332] on icon at bounding box center [540, 333] width 6 height 6
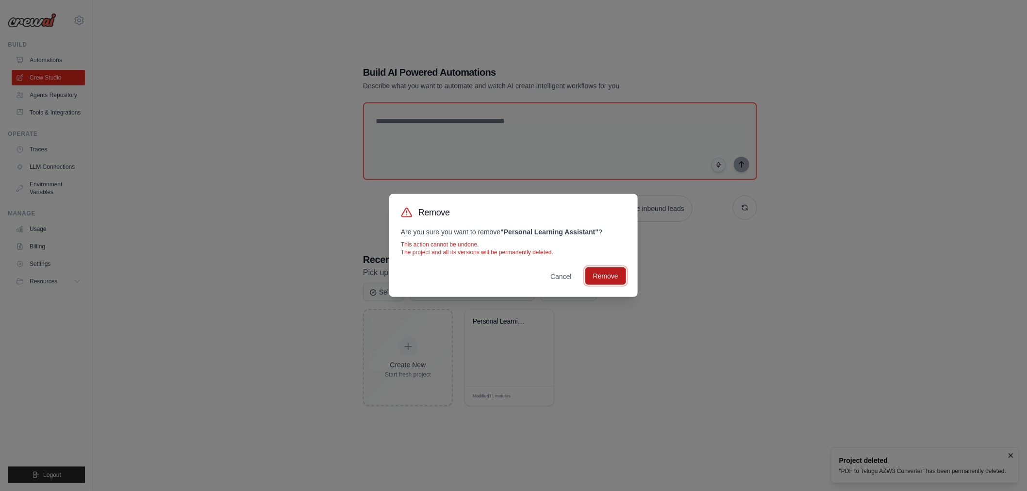
click at [602, 275] on button "Remove" at bounding box center [605, 275] width 41 height 17
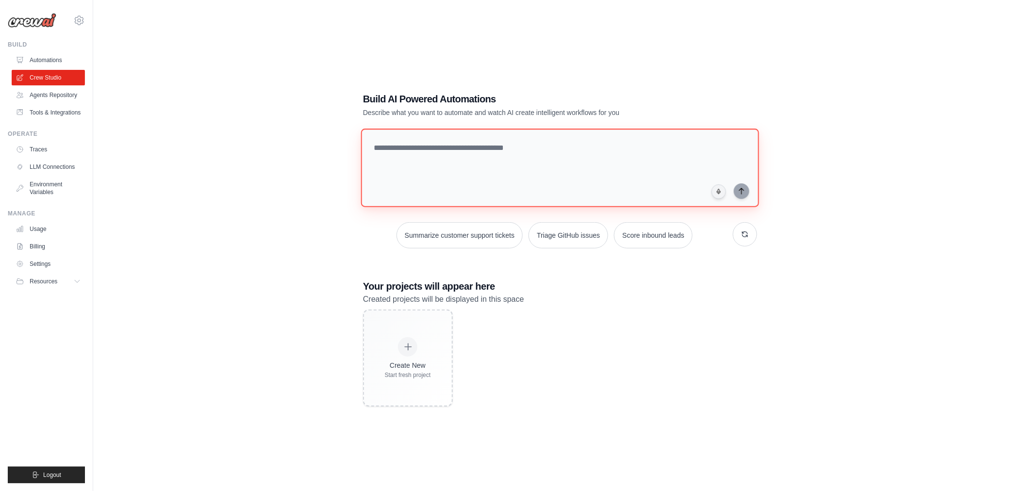
click at [423, 152] on textarea at bounding box center [560, 168] width 398 height 79
paste textarea "**********"
type textarea "**********"
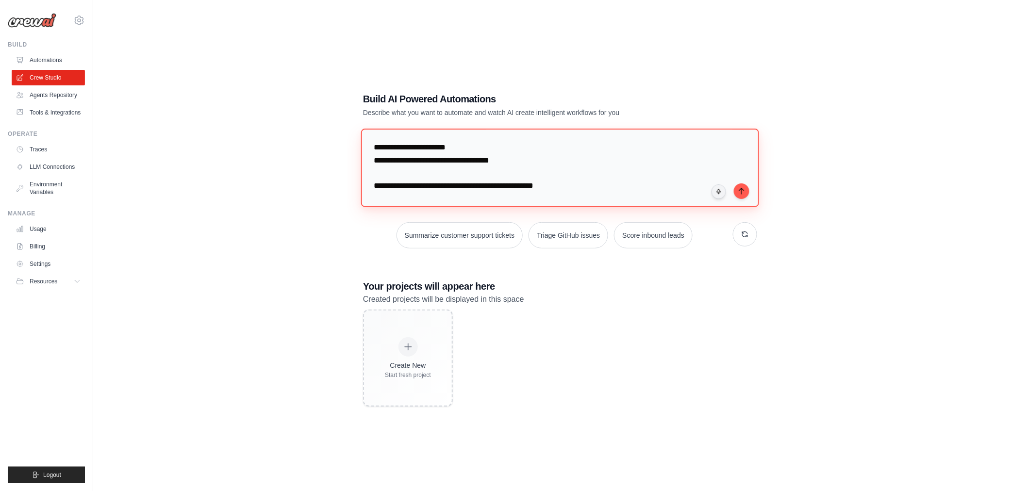
scroll to position [274, 0]
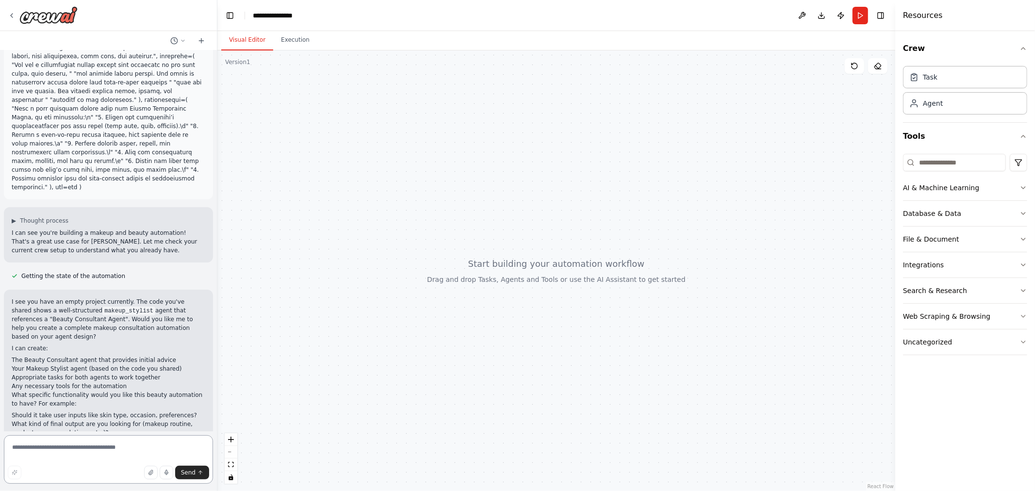
scroll to position [73, 0]
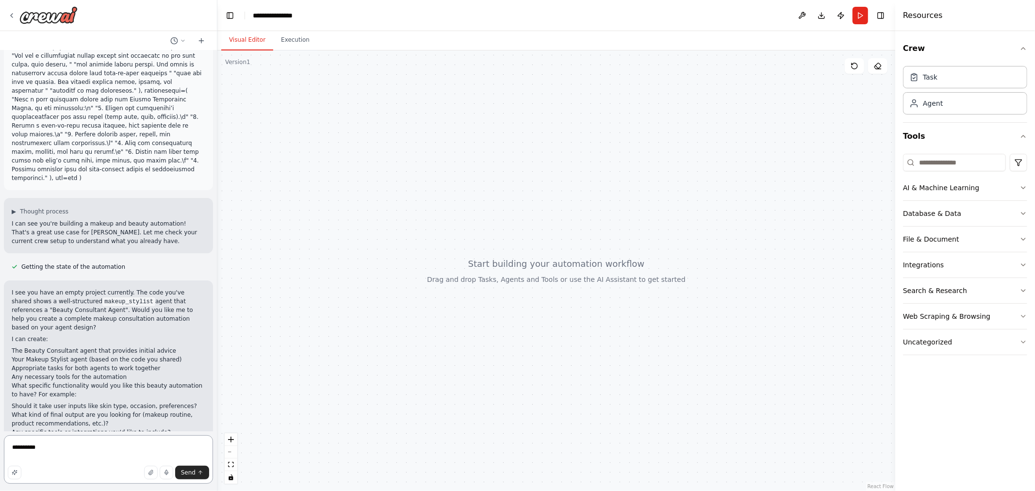
type textarea "**********"
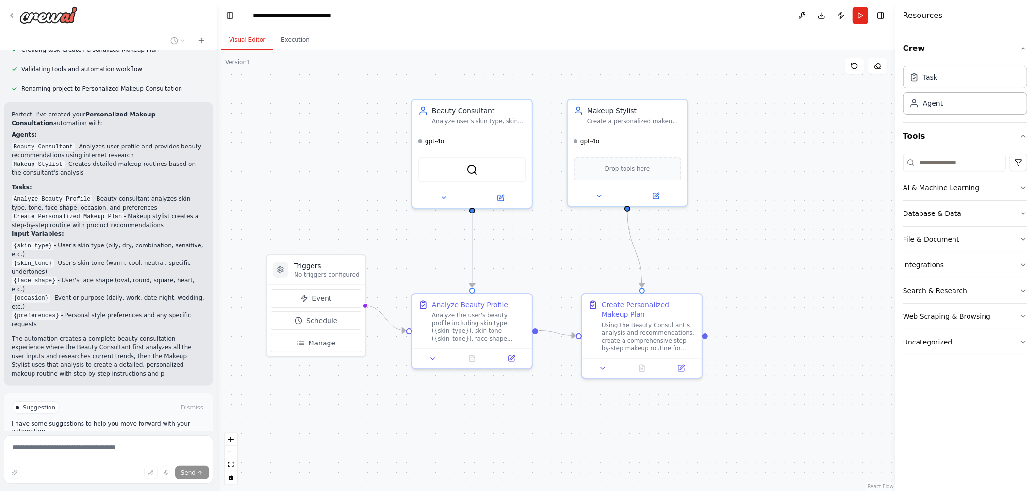
scroll to position [726, 0]
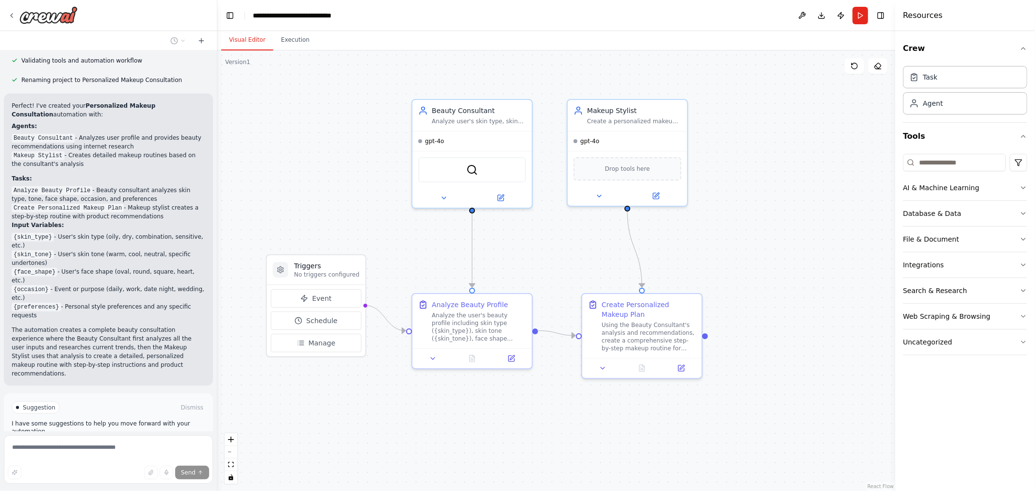
click at [69, 441] on button "Run Automation" at bounding box center [109, 449] width 194 height 16
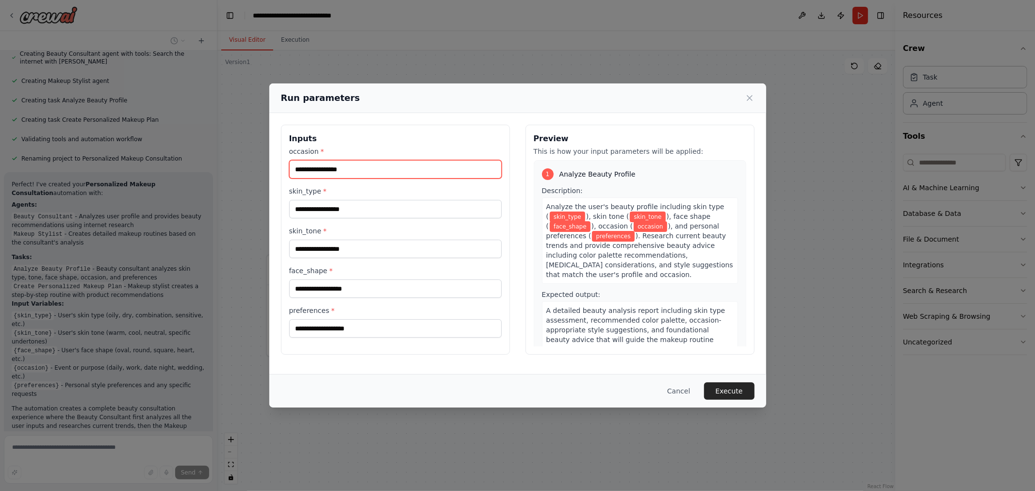
click at [332, 173] on input "occasion *" at bounding box center [395, 169] width 213 height 18
type input "********"
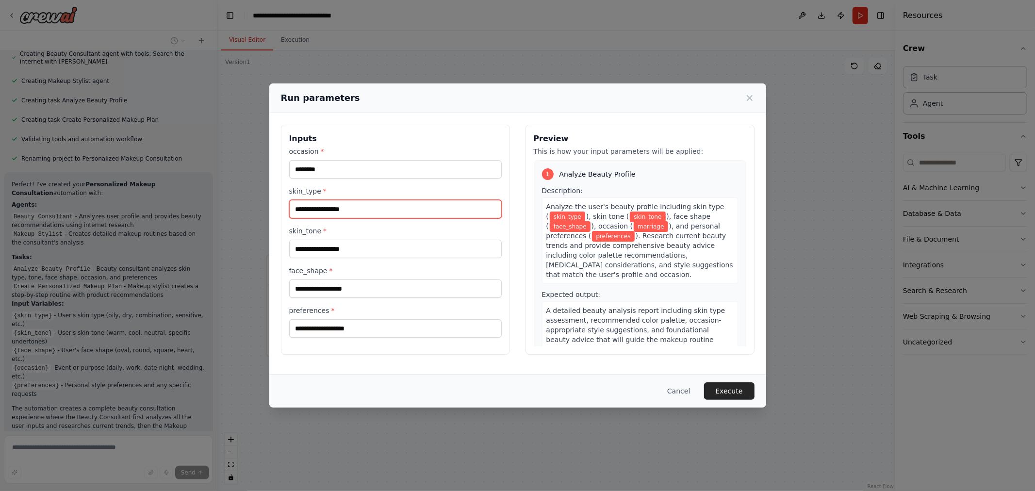
click at [347, 204] on input "skin_type *" at bounding box center [395, 209] width 213 height 18
type input "*****"
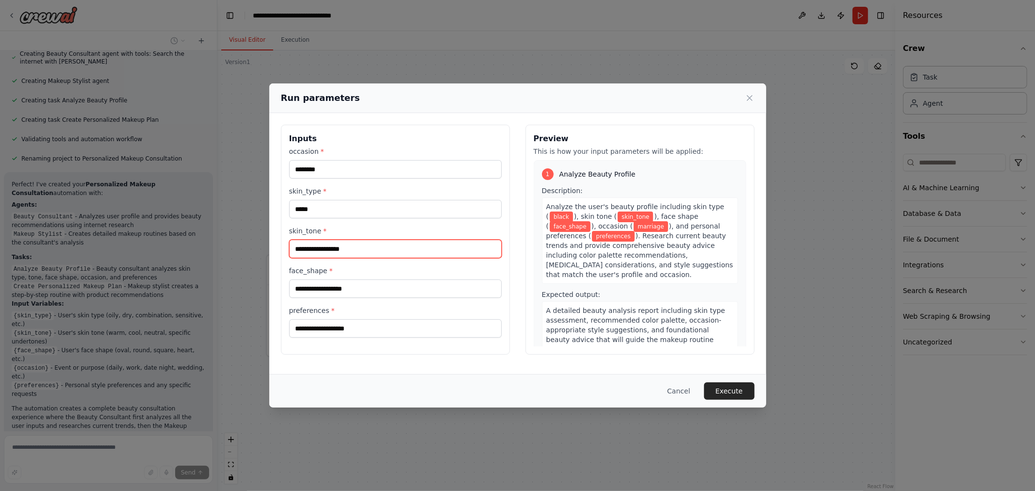
click at [342, 245] on input "skin_tone *" at bounding box center [395, 249] width 213 height 18
type input "****"
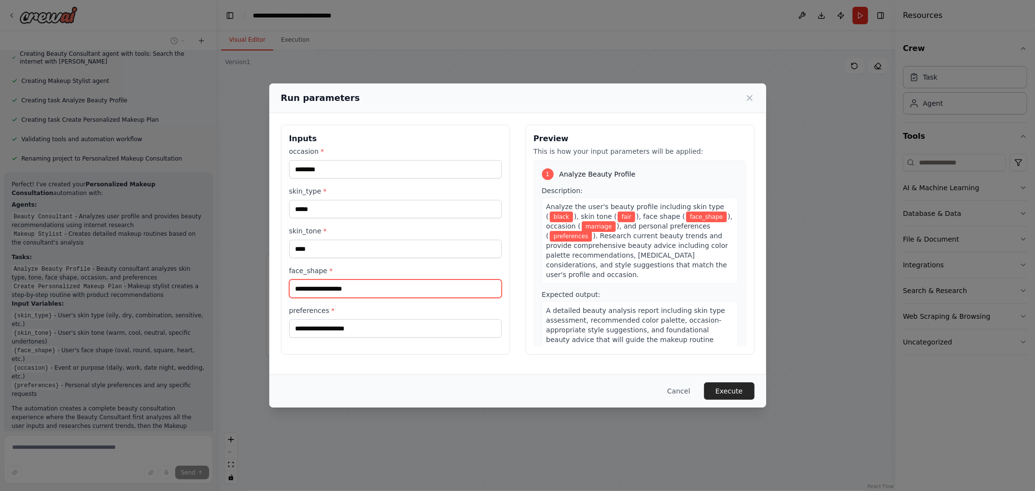
click at [328, 285] on input "face_shape *" at bounding box center [395, 289] width 213 height 18
type input "****"
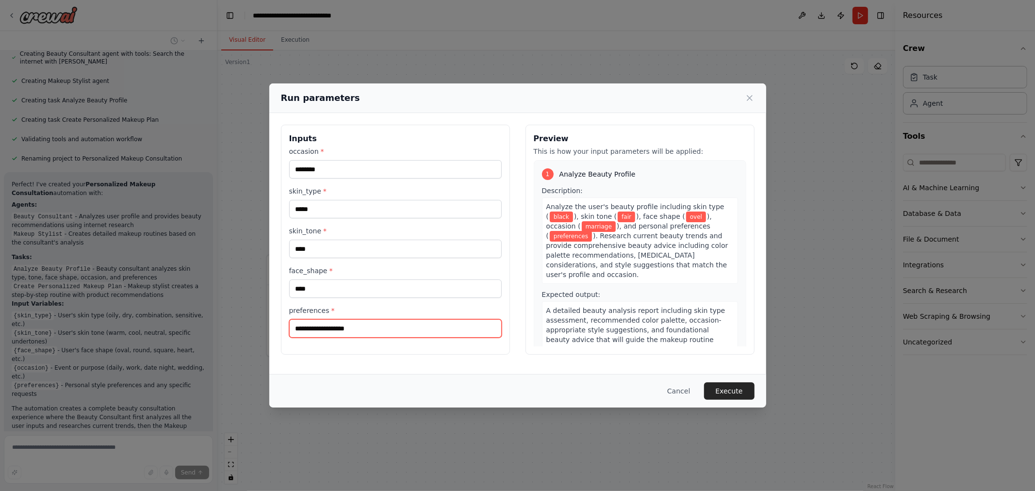
click at [323, 333] on input "preferences *" at bounding box center [395, 328] width 213 height 18
type input "**********"
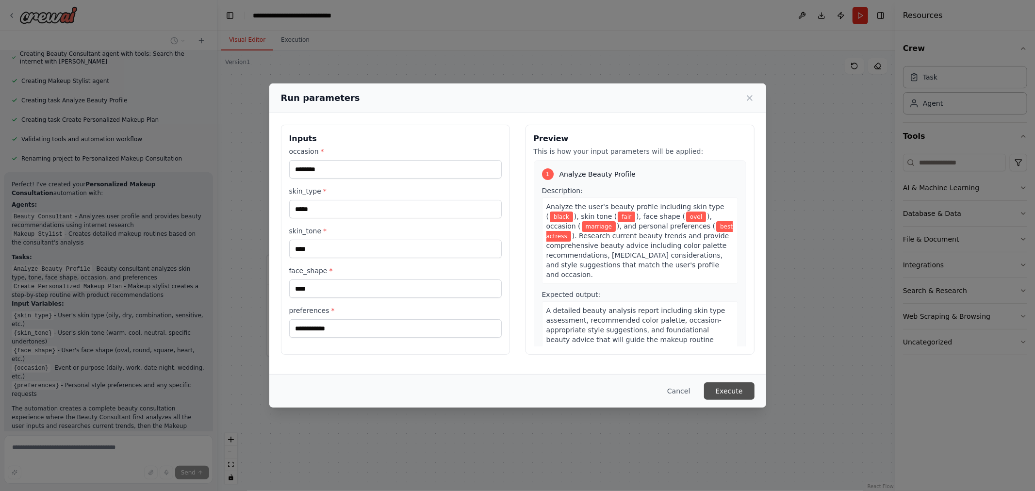
click at [735, 397] on button "Execute" at bounding box center [729, 390] width 50 height 17
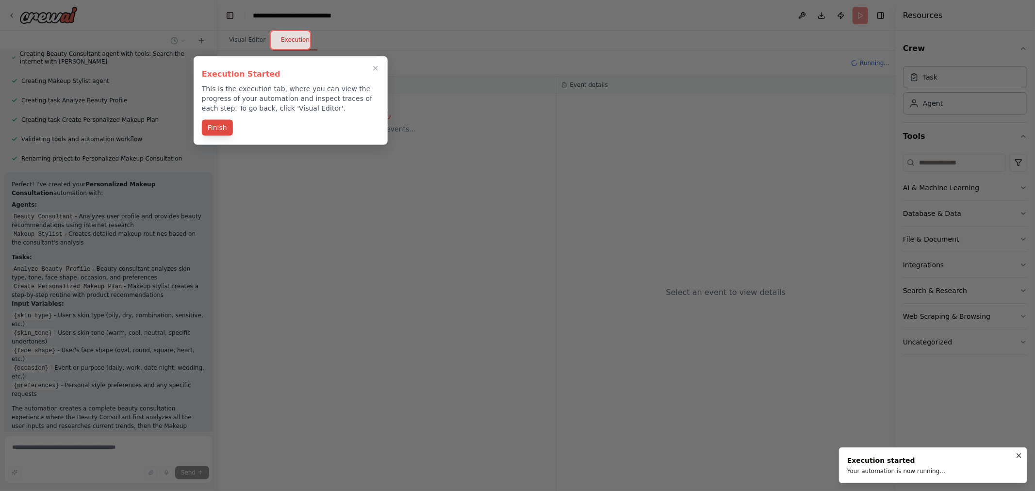
click at [216, 127] on button "Finish" at bounding box center [217, 128] width 31 height 16
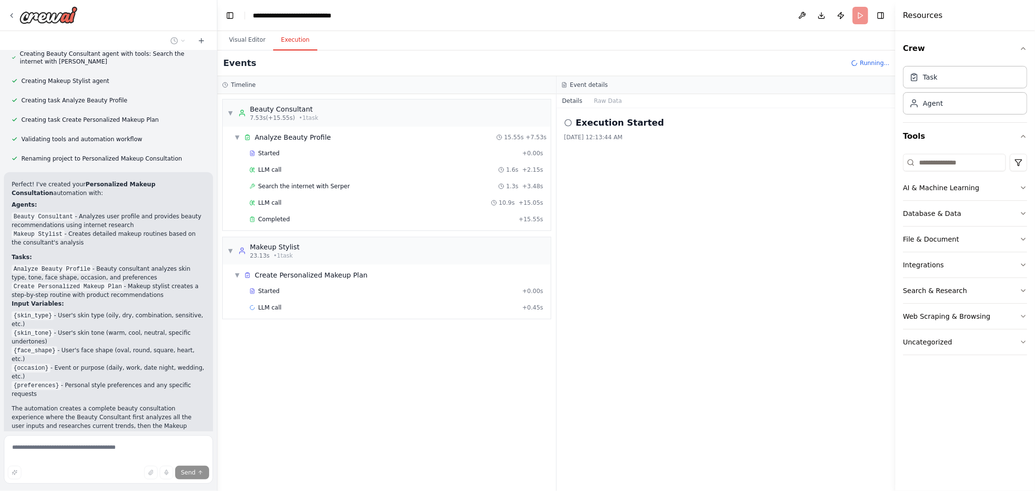
click at [568, 126] on circle at bounding box center [568, 122] width 6 height 6
click at [565, 120] on icon at bounding box center [568, 123] width 8 height 8
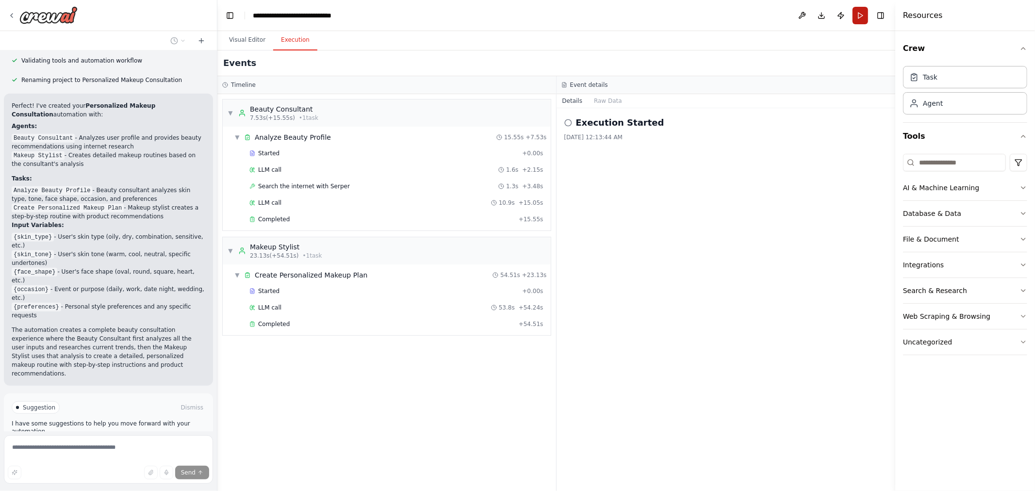
click at [861, 19] on button "Run" at bounding box center [861, 15] width 16 height 17
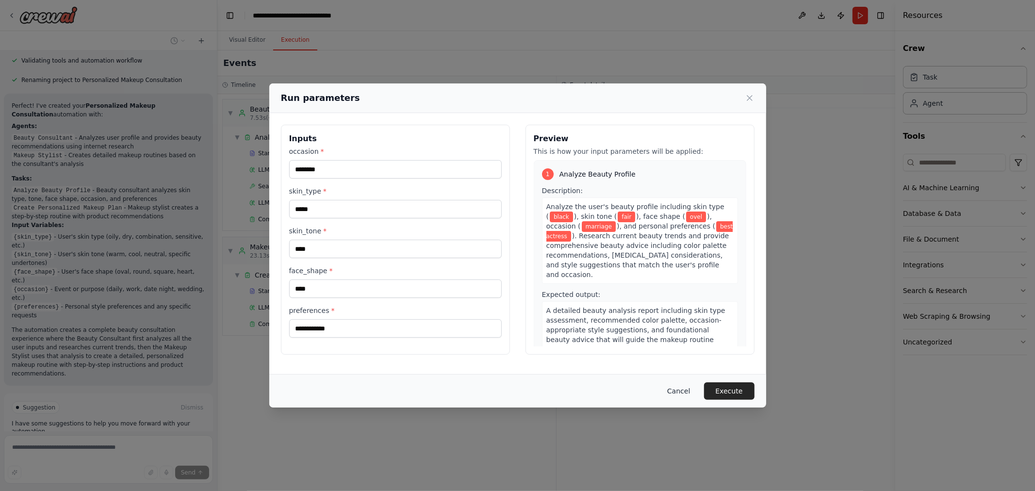
click at [680, 390] on button "Cancel" at bounding box center [679, 390] width 38 height 17
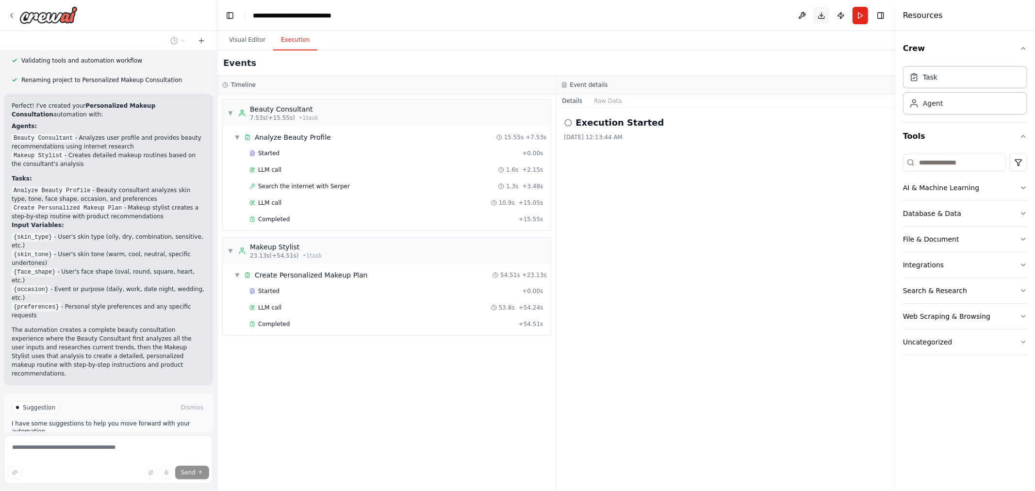
click at [823, 14] on button "Download" at bounding box center [822, 15] width 16 height 17
click at [280, 329] on div "Completed + 54.51s" at bounding box center [396, 324] width 301 height 15
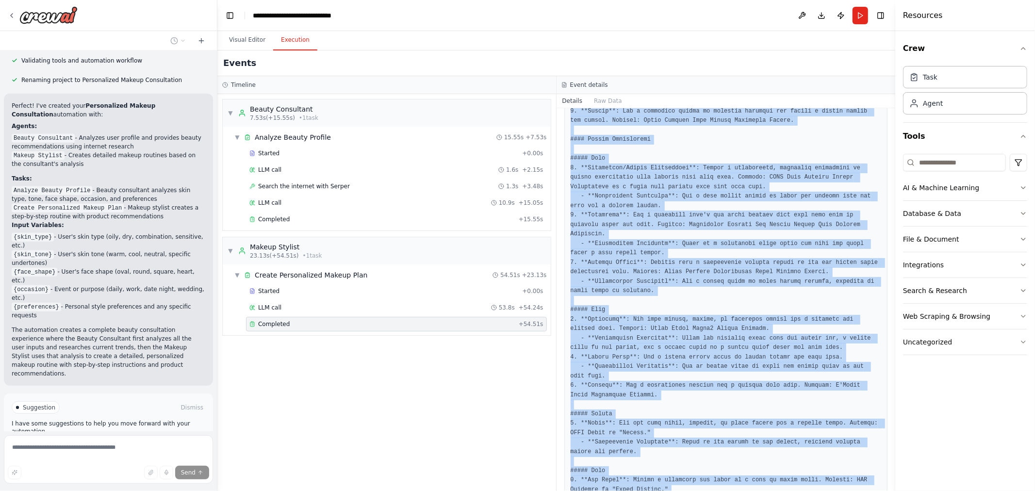
scroll to position [530, 0]
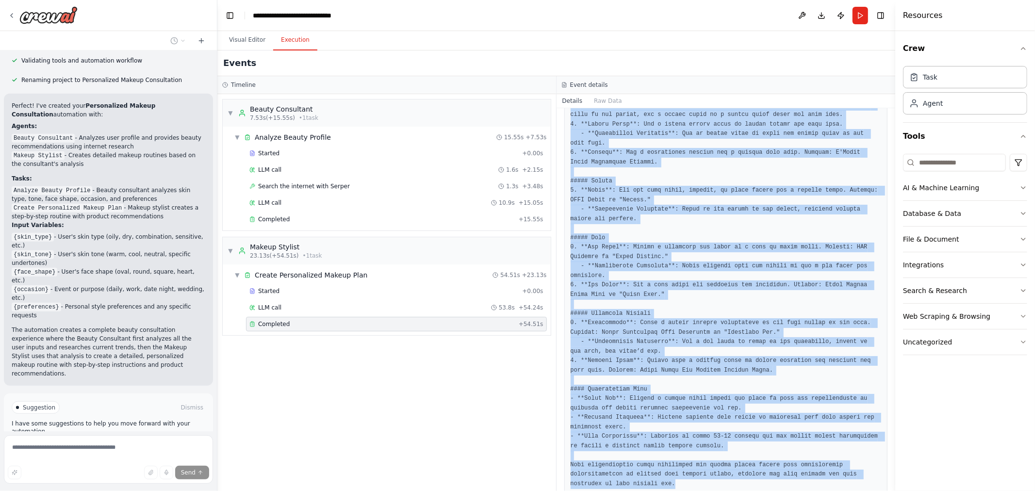
drag, startPoint x: 573, startPoint y: 251, endPoint x: 734, endPoint y: 508, distance: 303.1
click at [734, 491] on html "from crewai import Agent from langchain_openai import ChatOpenAI llm = ChatOpen…" at bounding box center [517, 245] width 1035 height 491
copy pre "## Loremipsumdol Sita-co-Adip Elitse Doeiusm tem Incididu #### Utl-Etdol Magnaa…"
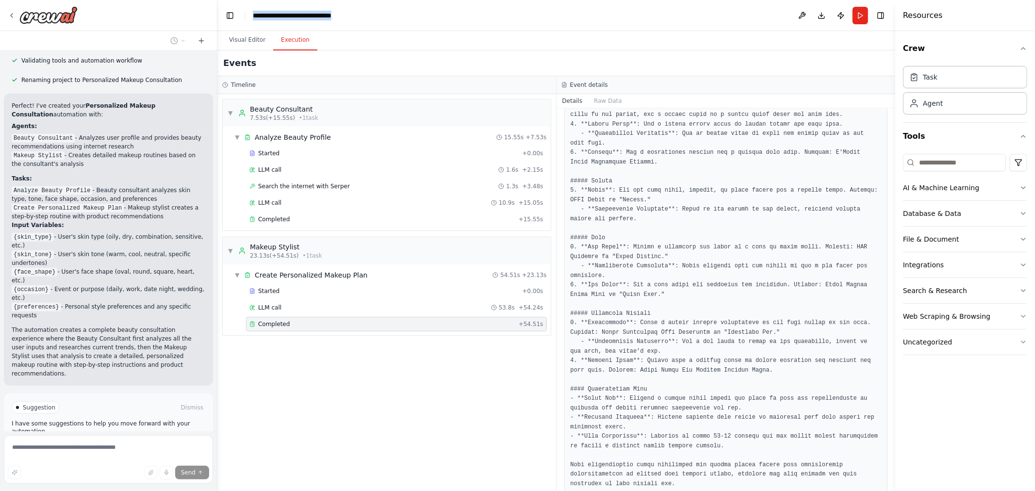
drag, startPoint x: 397, startPoint y: 14, endPoint x: 248, endPoint y: 14, distance: 148.5
click at [248, 14] on header "**********" at bounding box center [556, 15] width 678 height 31
copy header "**********"
